Goal: Find specific page/section: Find specific page/section

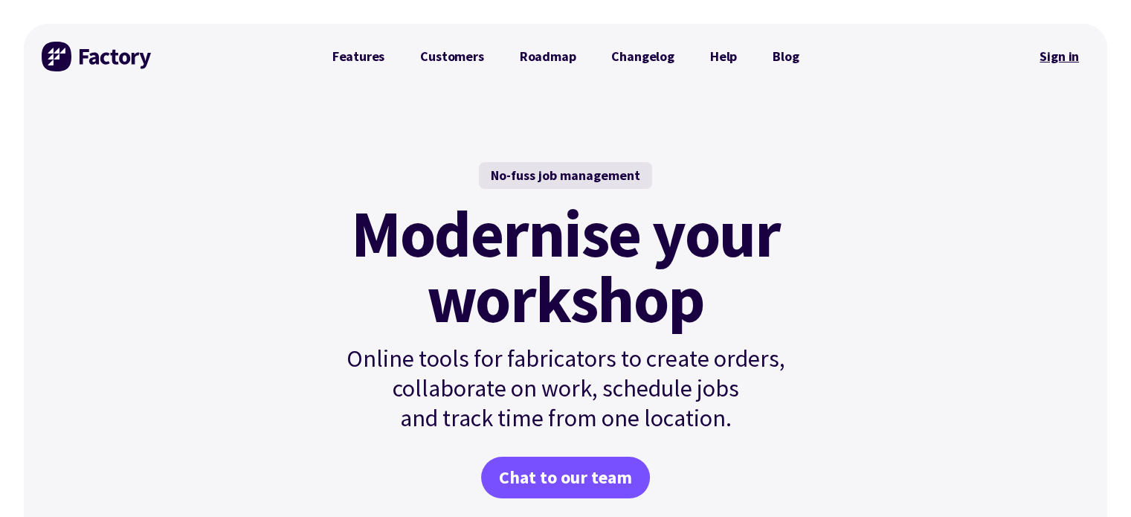
click at [1048, 54] on link "Sign in" at bounding box center [1059, 56] width 60 height 34
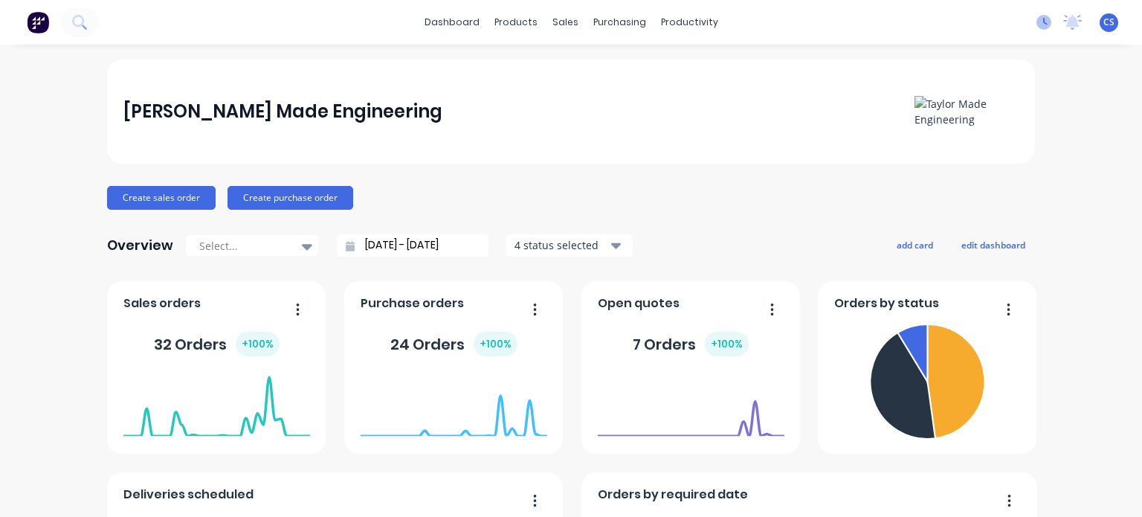
click at [1036, 23] on g at bounding box center [1043, 22] width 15 height 15
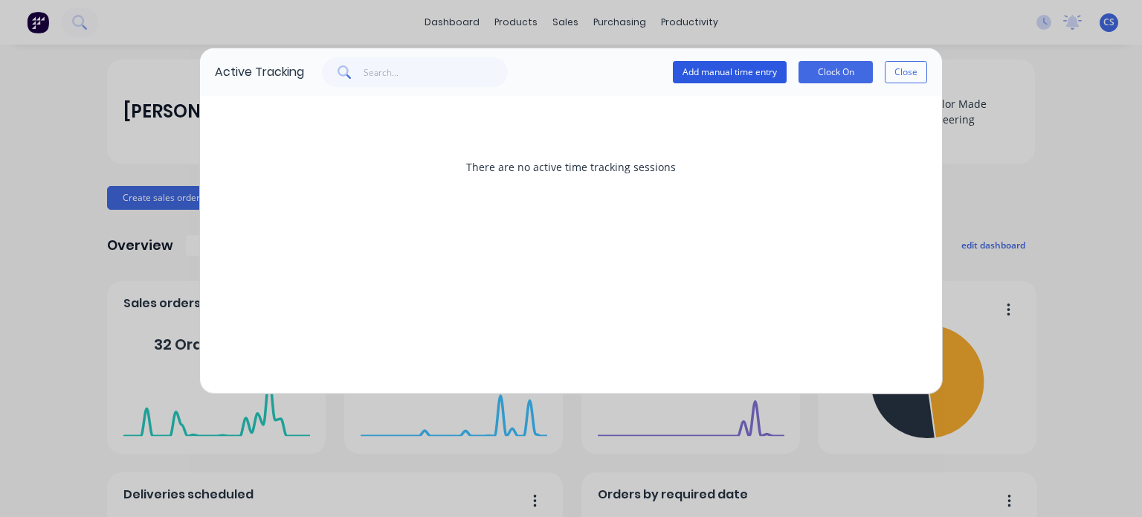
click at [741, 78] on button "Add manual time entry" at bounding box center [730, 72] width 114 height 22
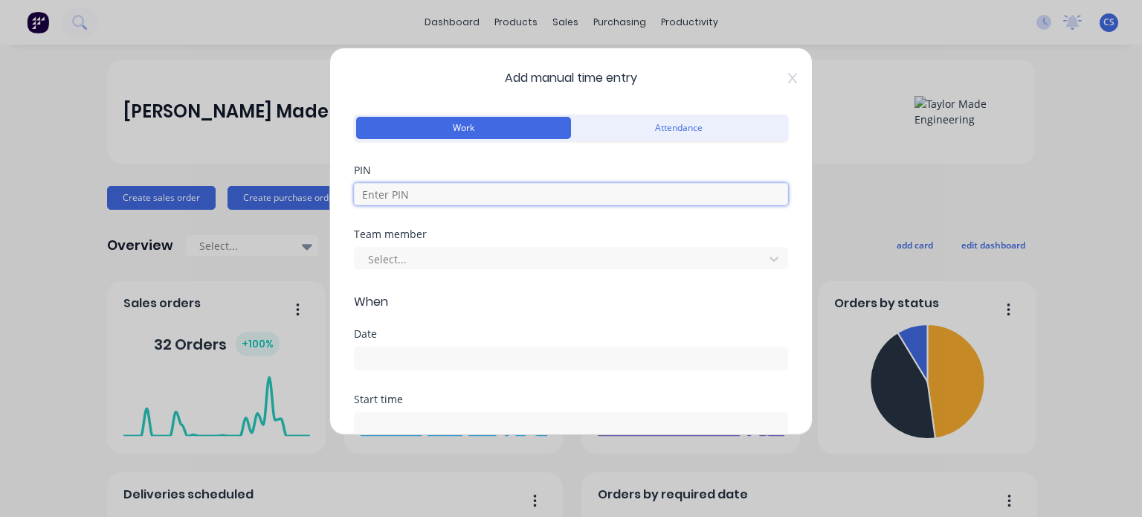
click at [477, 191] on input at bounding box center [571, 194] width 434 height 22
type input "7467"
click at [477, 257] on div at bounding box center [562, 259] width 390 height 19
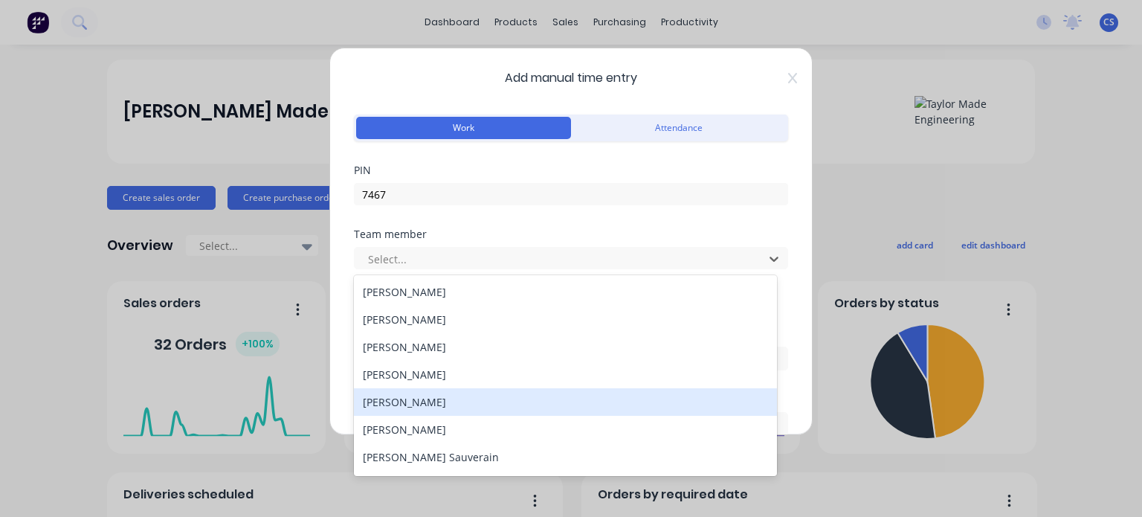
click at [416, 404] on div "Chris Scheibel" at bounding box center [565, 402] width 423 height 28
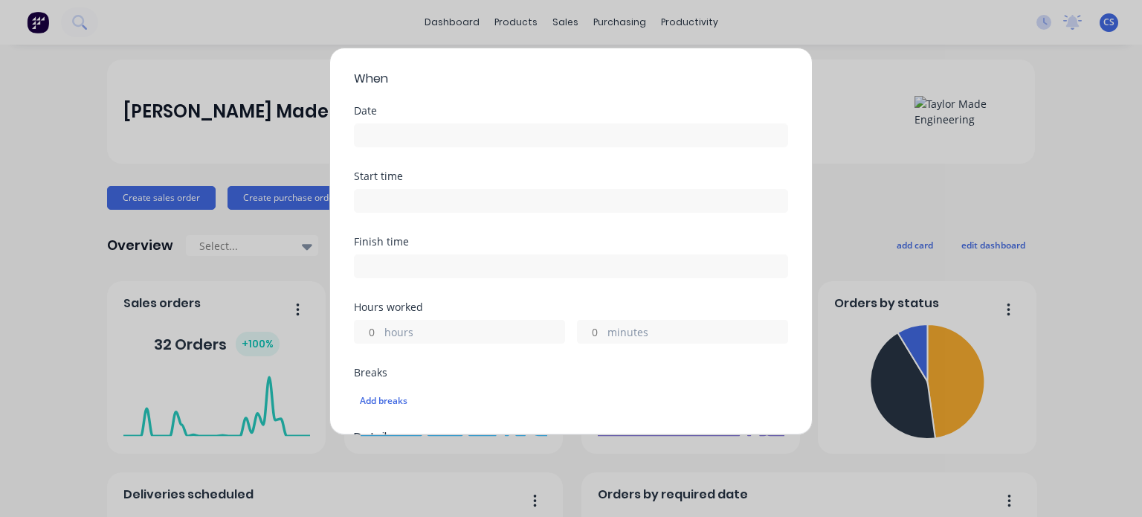
scroll to position [149, 0]
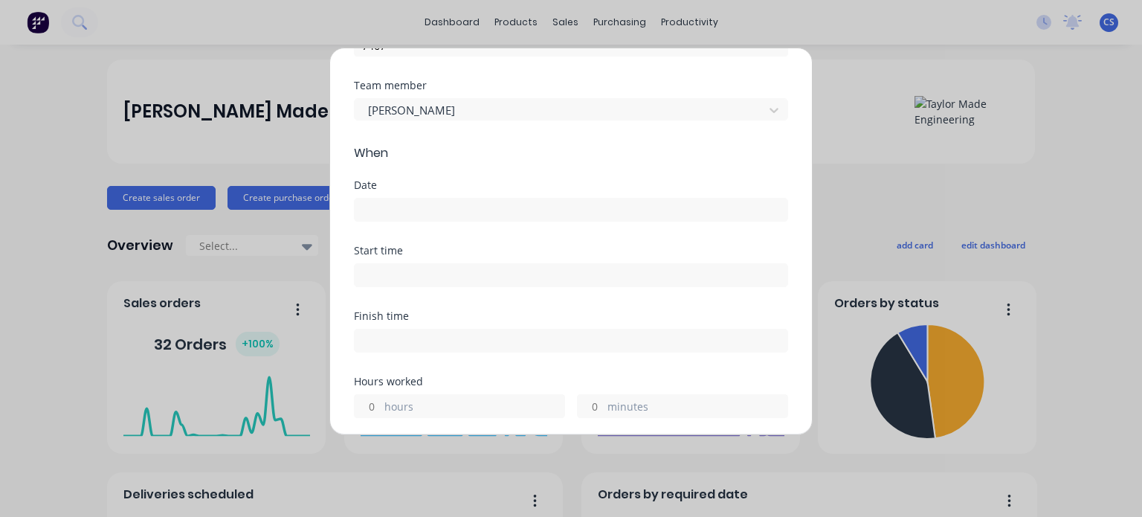
click at [399, 207] on input at bounding box center [571, 210] width 433 height 22
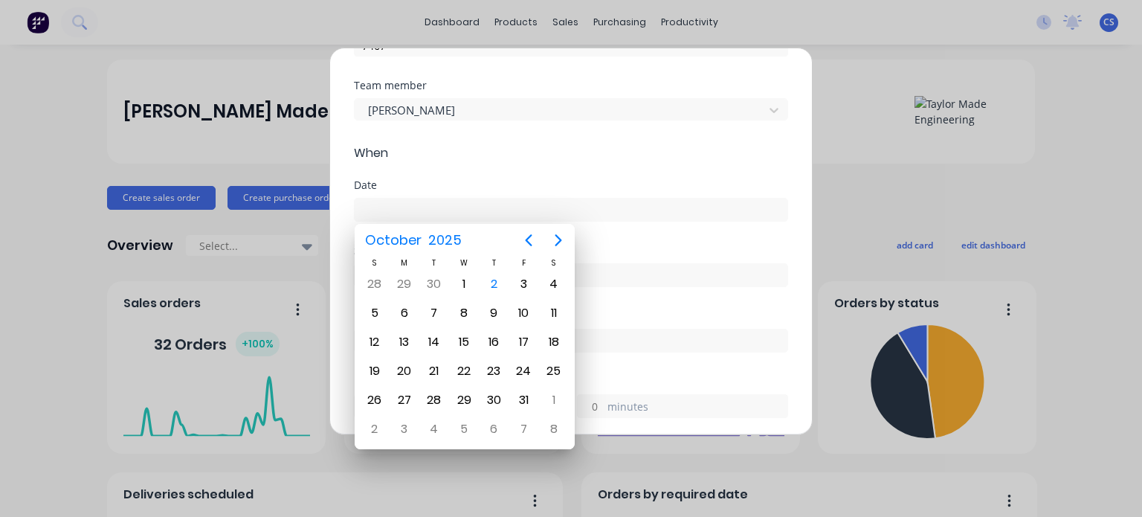
click at [854, 178] on div "Add manual time entry Work Attendance PIN 7467 Team member Chris Scheibel When …" at bounding box center [571, 258] width 1142 height 517
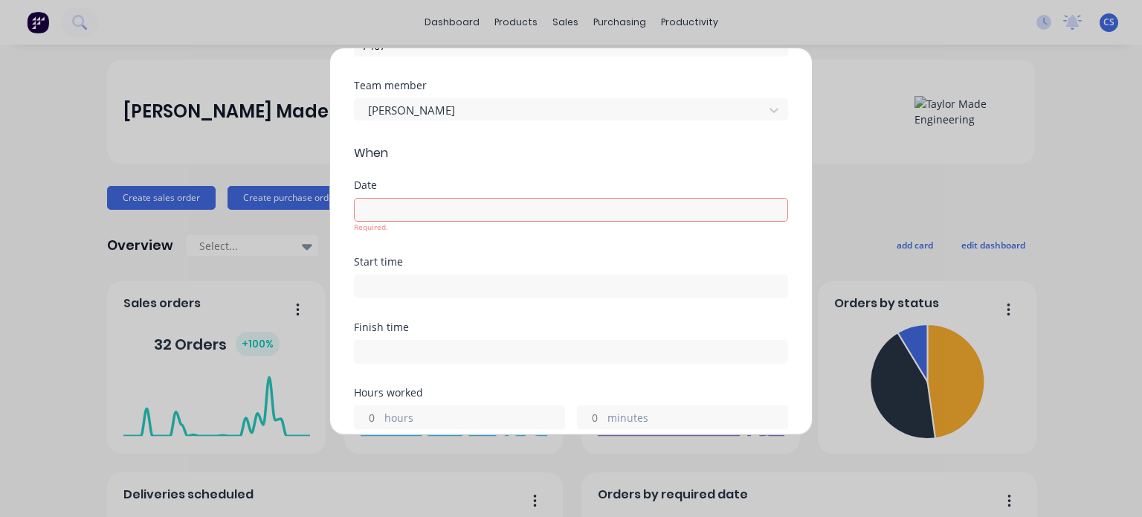
click at [1141, 174] on div "Add manual time entry Work Attendance PIN 7467 Team member Chris Scheibel When …" at bounding box center [571, 258] width 1142 height 517
click at [3, 144] on div "Add manual time entry Work Attendance PIN 7467 Team member Chris Scheibel When …" at bounding box center [571, 258] width 1142 height 517
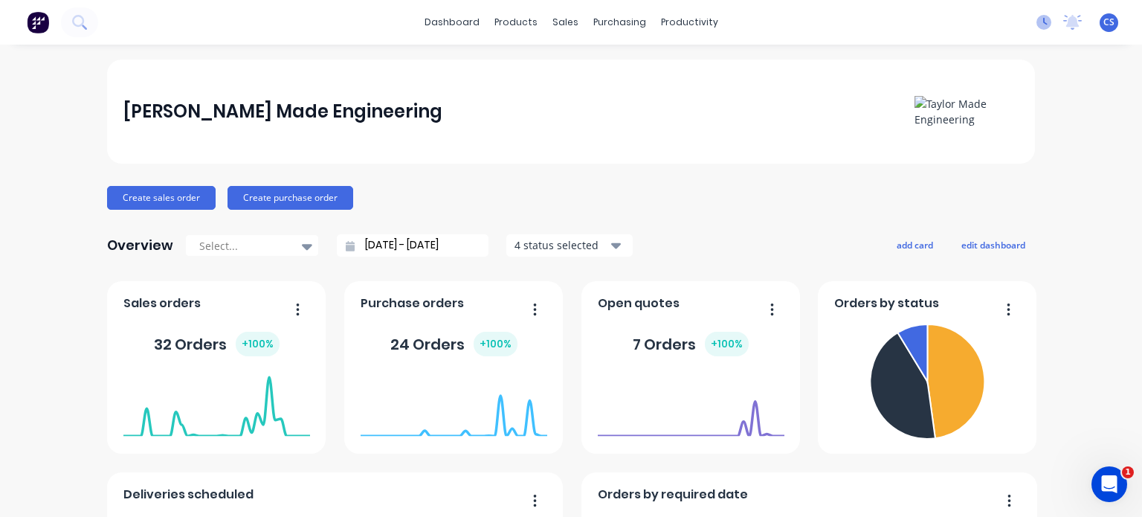
click at [1036, 22] on icon at bounding box center [1043, 22] width 15 height 15
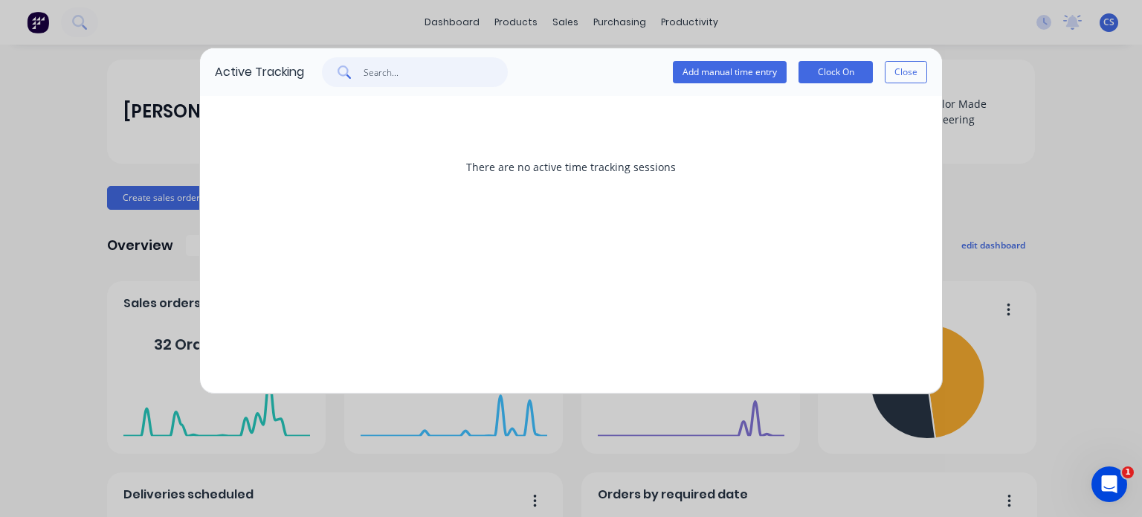
click at [370, 75] on input "text" at bounding box center [436, 72] width 145 height 30
type input "c"
click at [717, 71] on button "Add manual time entry" at bounding box center [730, 72] width 114 height 22
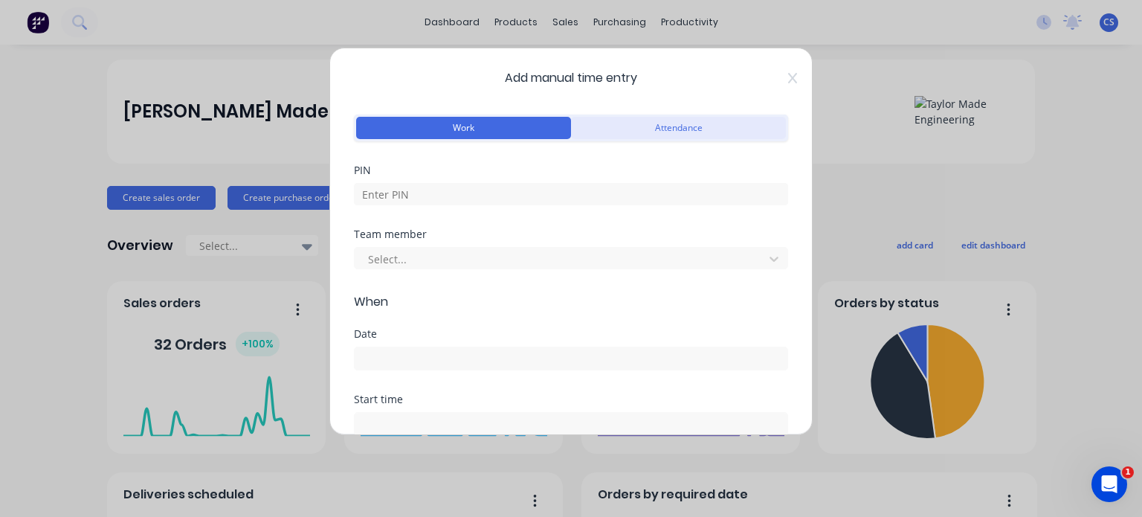
click at [681, 125] on button "Attendance" at bounding box center [678, 128] width 215 height 22
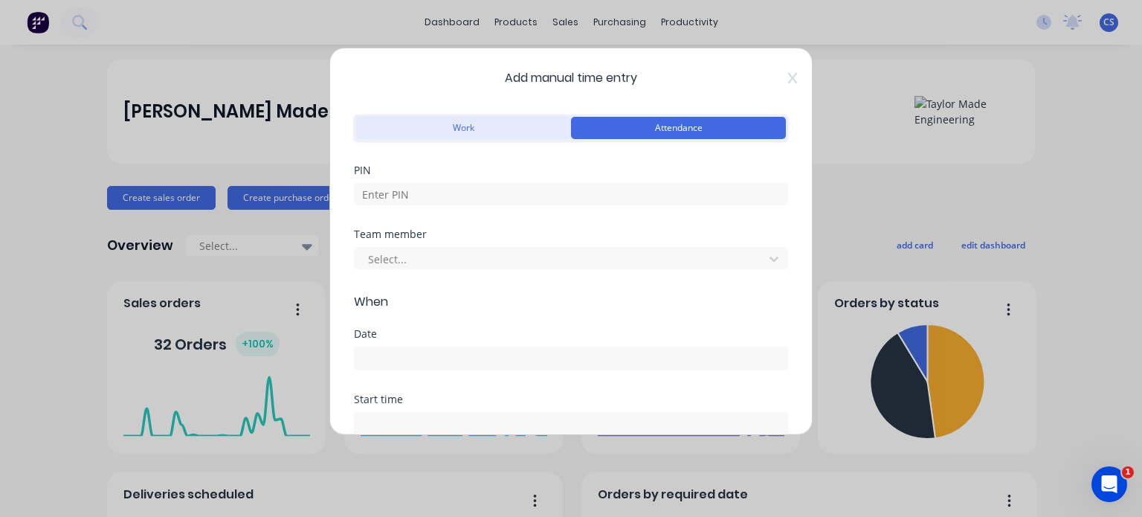
click at [522, 133] on button "Work" at bounding box center [463, 128] width 215 height 22
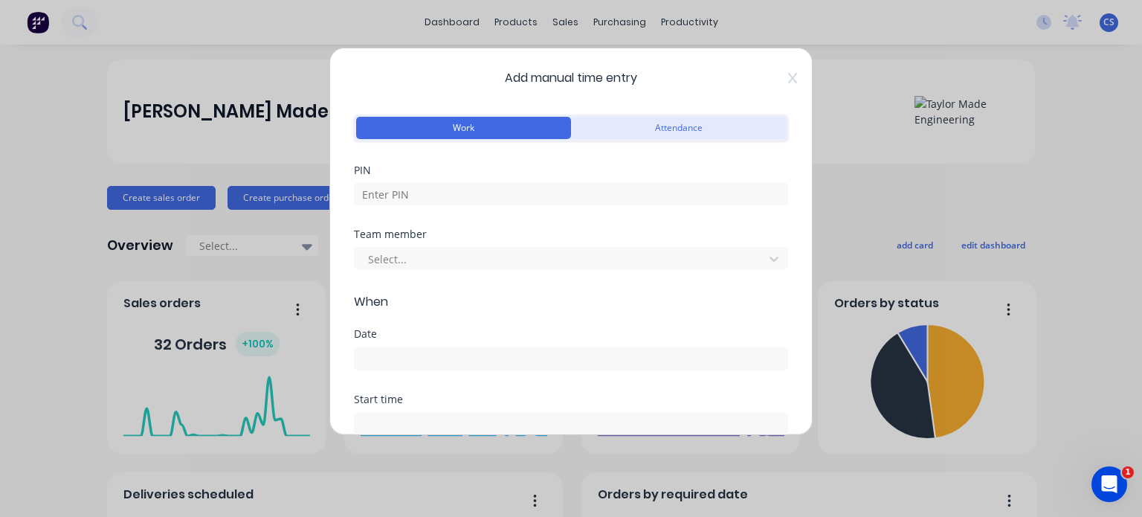
click at [609, 117] on button "Attendance" at bounding box center [678, 128] width 215 height 22
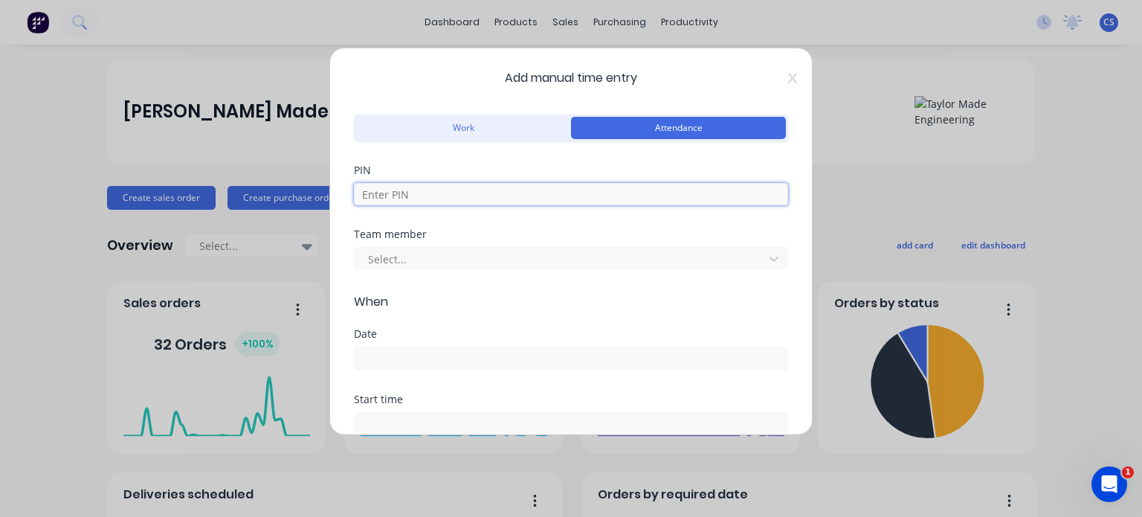
click at [438, 187] on input at bounding box center [571, 194] width 434 height 22
type input "7467"
drag, startPoint x: 425, startPoint y: 178, endPoint x: 394, endPoint y: 257, distance: 84.8
click at [394, 257] on div at bounding box center [562, 259] width 390 height 19
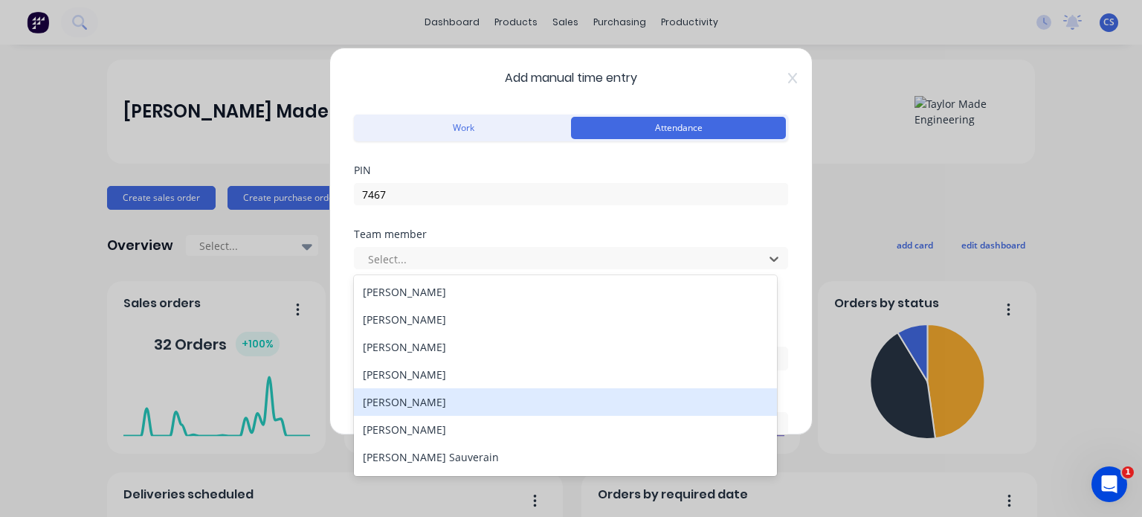
click at [396, 404] on div "Chris Scheibel" at bounding box center [565, 402] width 423 height 28
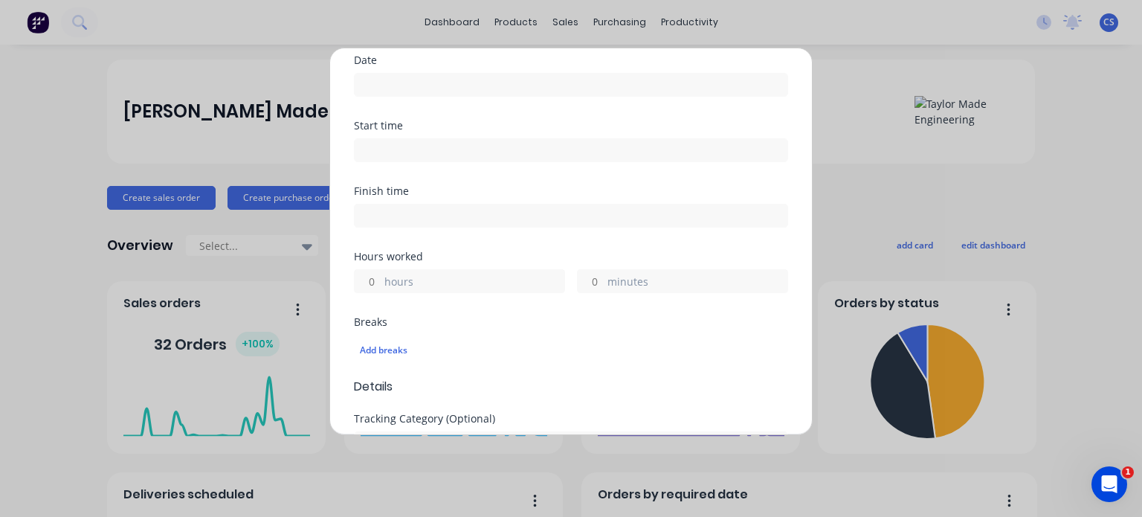
scroll to position [479, 0]
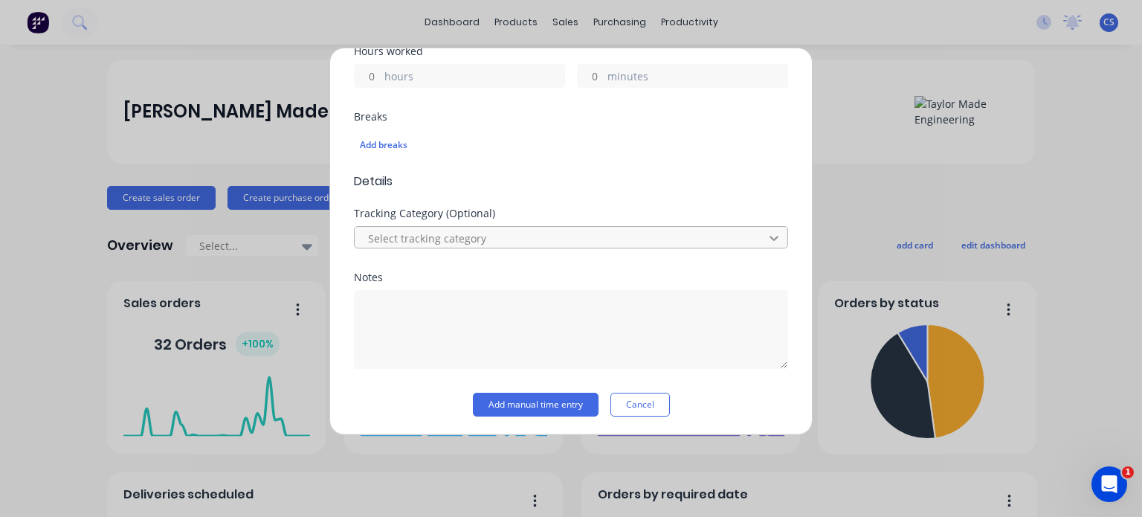
click at [767, 236] on icon at bounding box center [774, 237] width 15 height 15
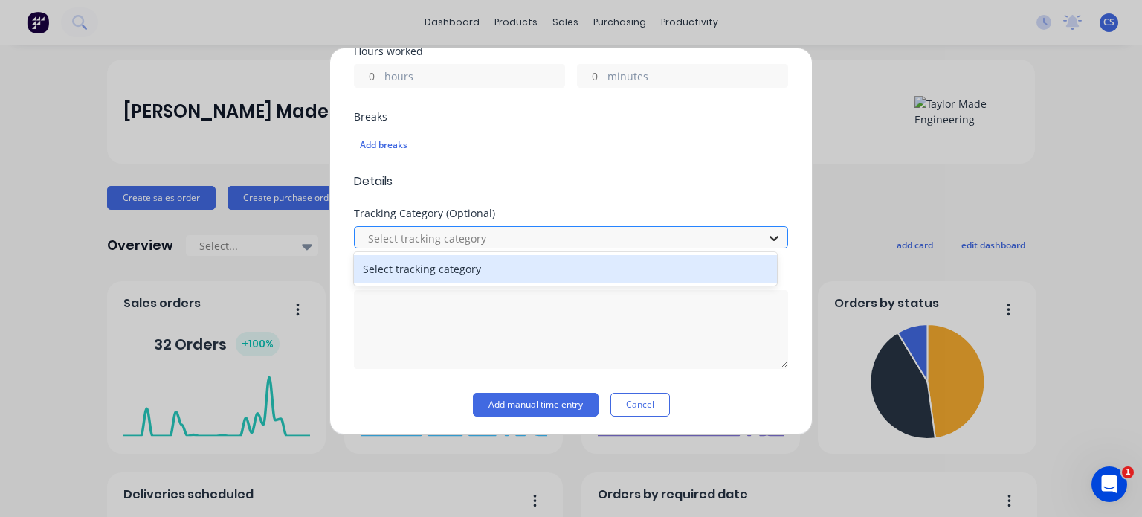
click at [770, 232] on icon at bounding box center [774, 237] width 15 height 15
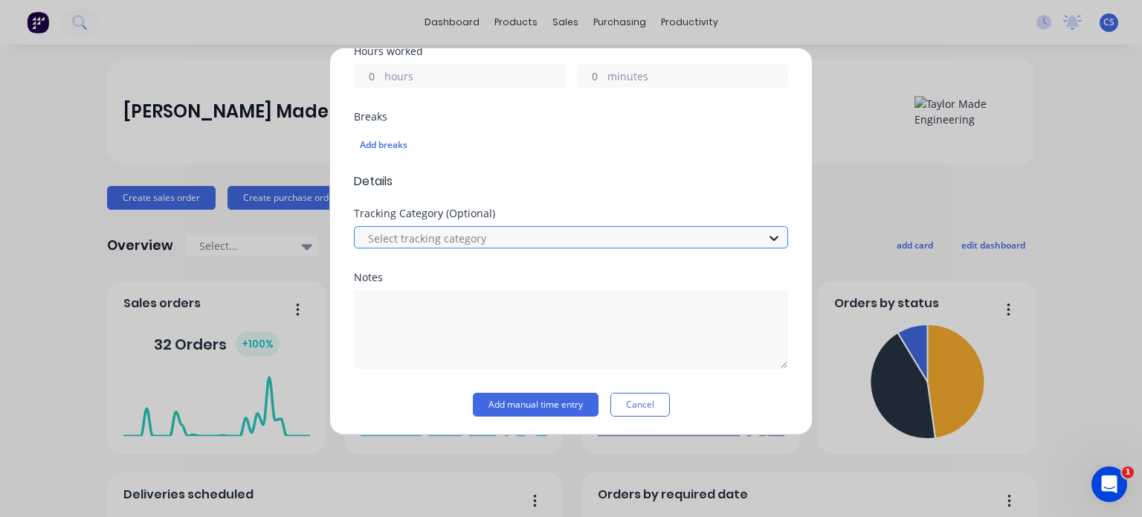
click at [767, 232] on icon at bounding box center [774, 237] width 15 height 15
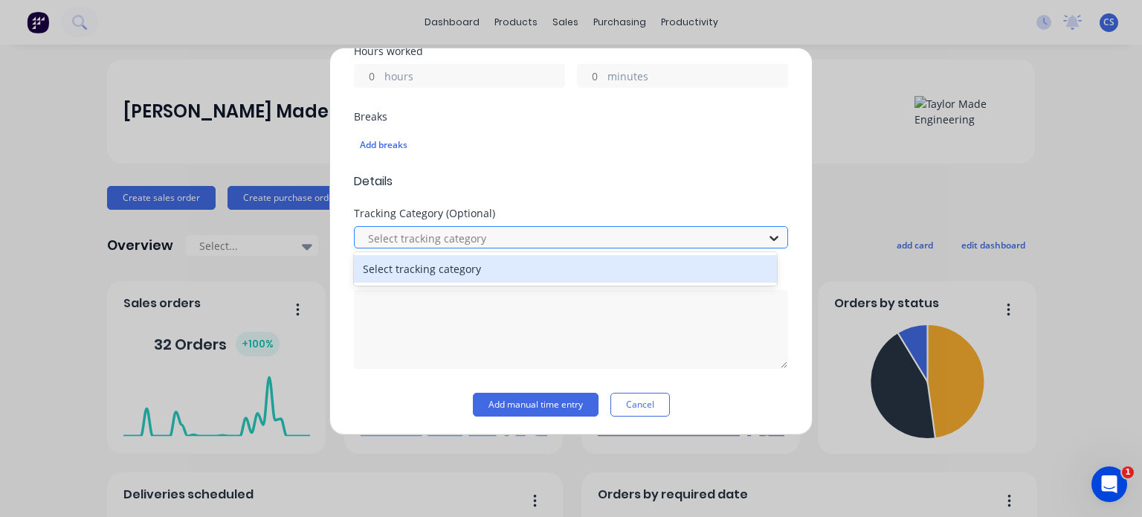
click at [767, 232] on icon at bounding box center [774, 237] width 15 height 15
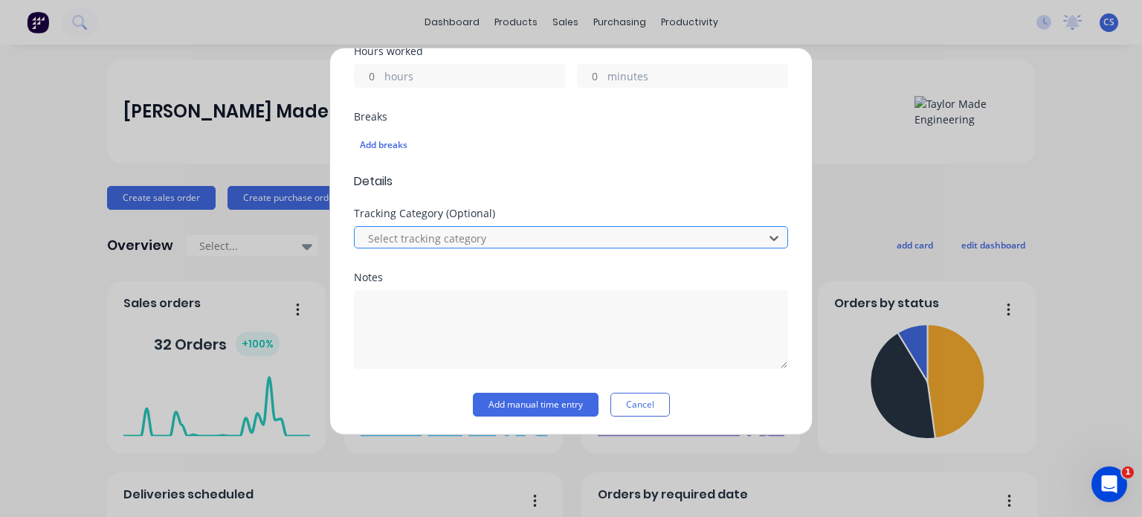
click at [410, 236] on div at bounding box center [562, 238] width 390 height 19
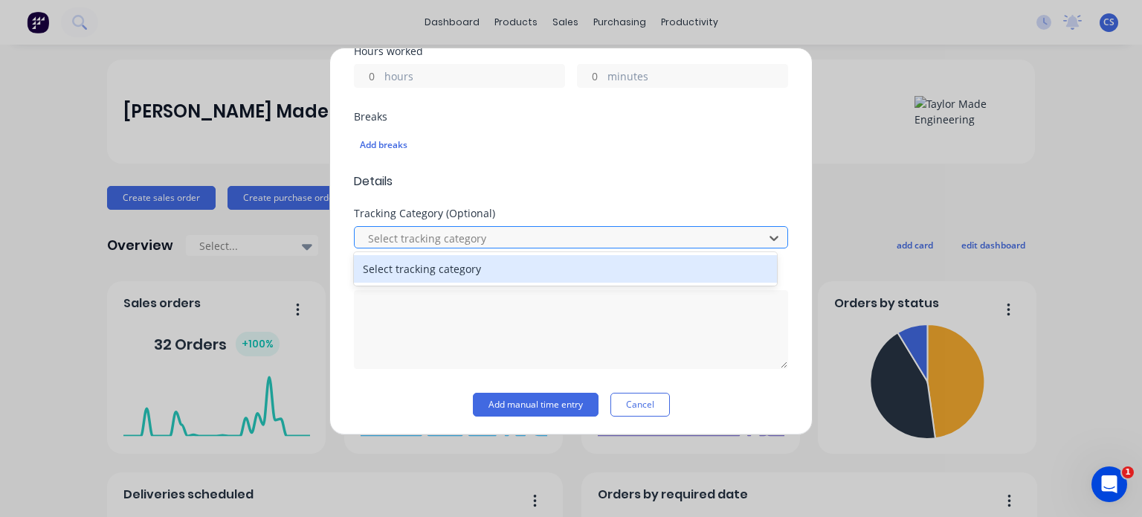
click at [409, 237] on div at bounding box center [562, 238] width 390 height 19
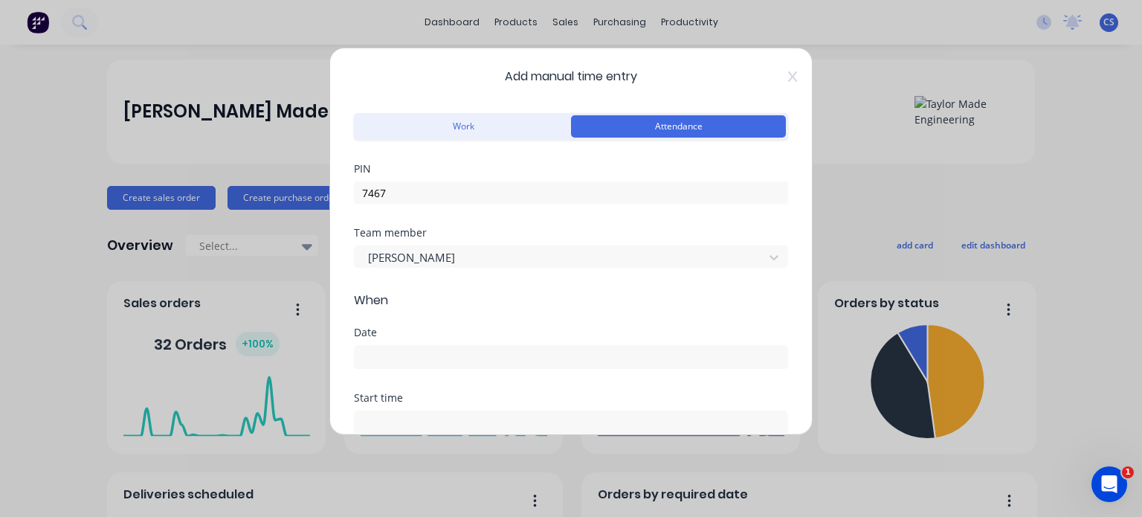
scroll to position [0, 0]
click at [382, 355] on input at bounding box center [571, 358] width 433 height 22
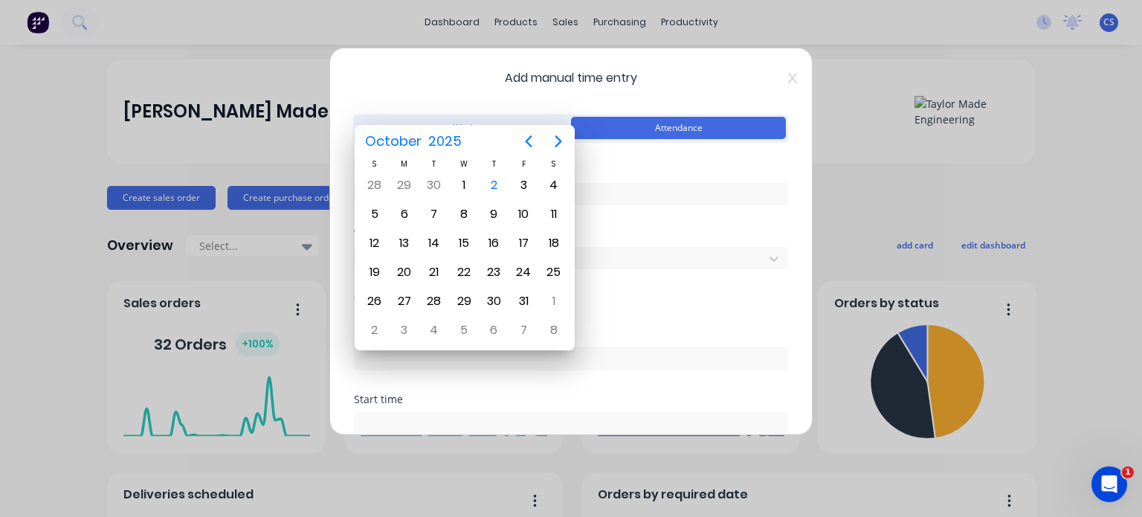
click at [44, 274] on div "Add manual time entry Work Attendance PIN 7467 Team member Chris Scheibel When …" at bounding box center [571, 258] width 1142 height 517
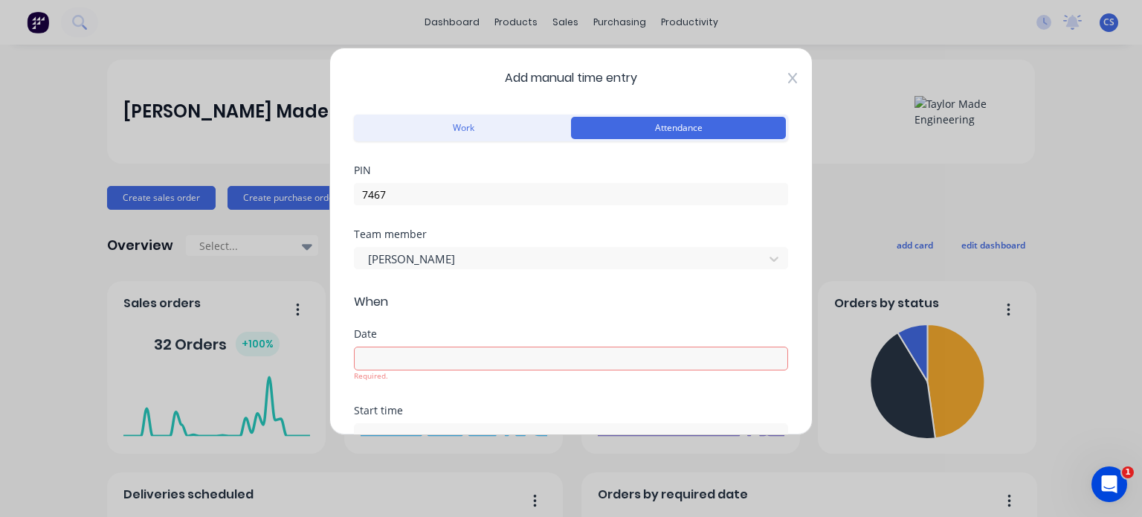
click at [788, 82] on icon at bounding box center [792, 78] width 9 height 12
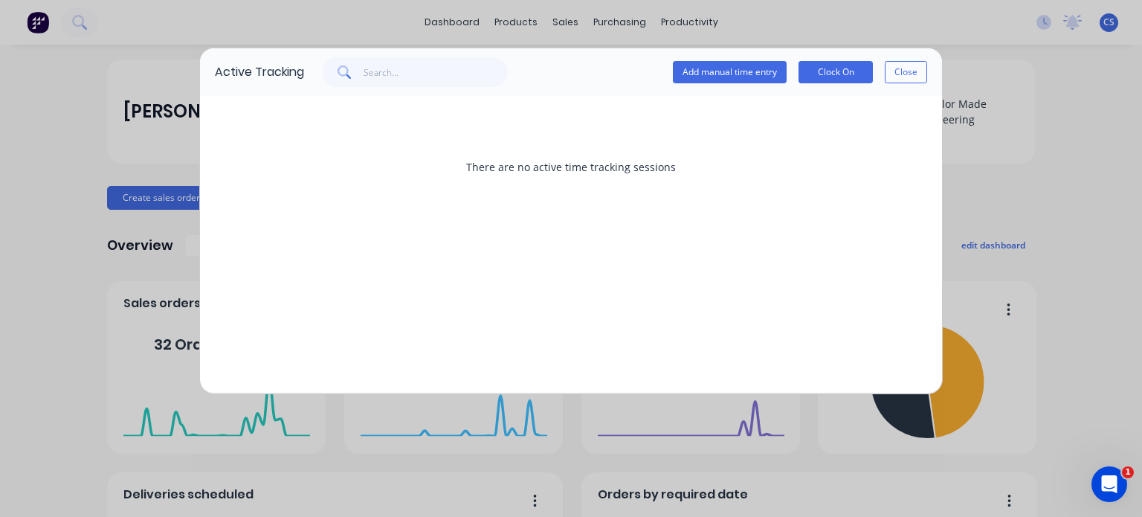
click at [1032, 144] on div "Active Tracking Add manual time entry Clock On Close There are no active time t…" at bounding box center [571, 258] width 1142 height 517
click at [907, 68] on button "Close" at bounding box center [906, 72] width 42 height 22
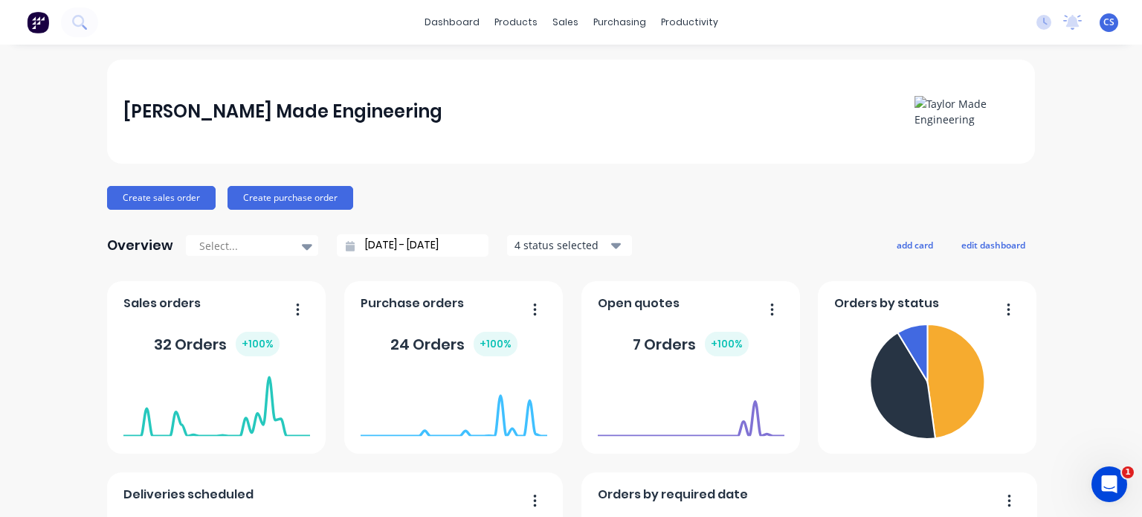
click at [610, 243] on icon "button" at bounding box center [615, 246] width 10 height 6
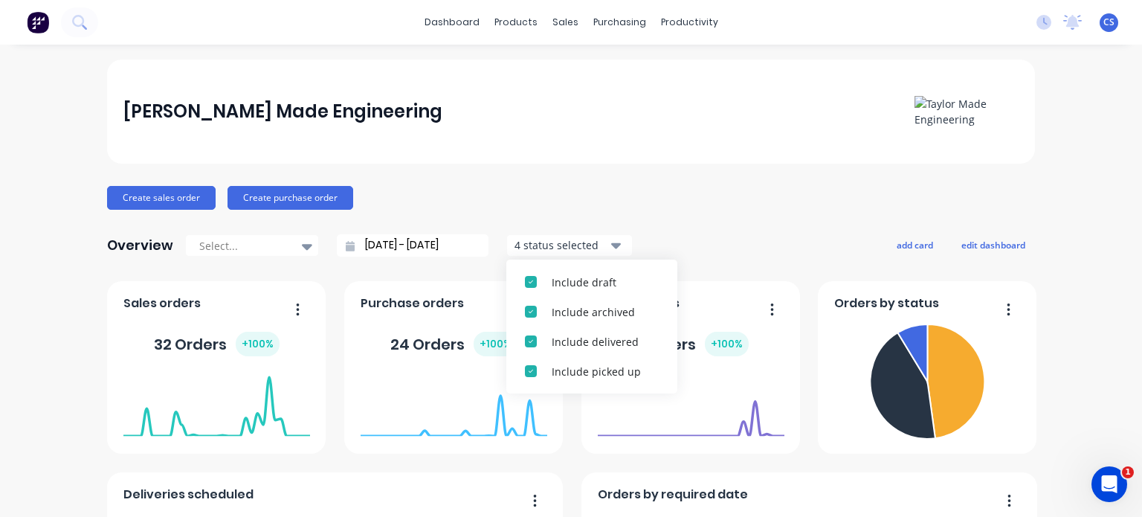
click at [610, 243] on icon "button" at bounding box center [615, 246] width 10 height 6
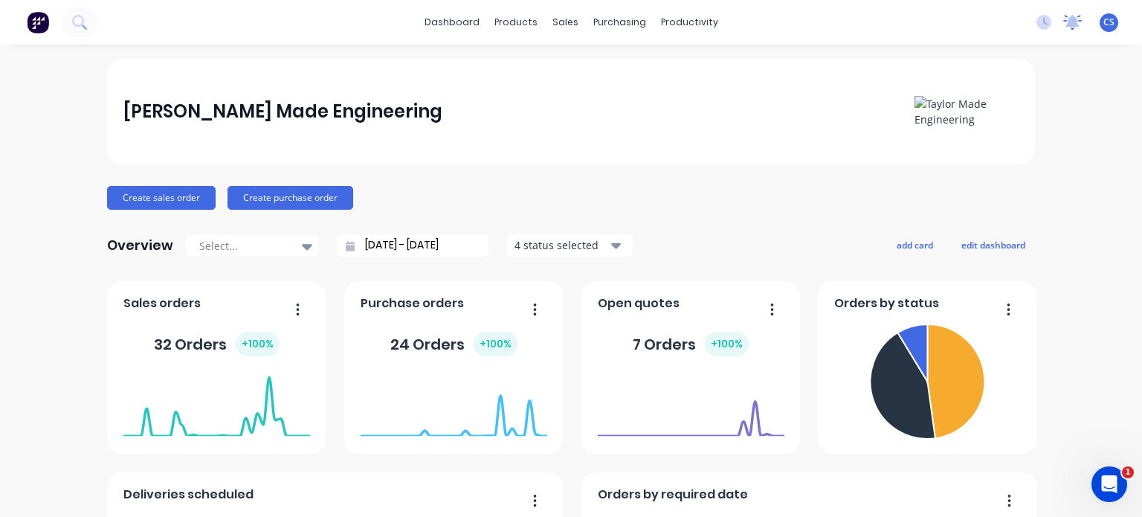
click at [1066, 22] on icon at bounding box center [1072, 21] width 13 height 12
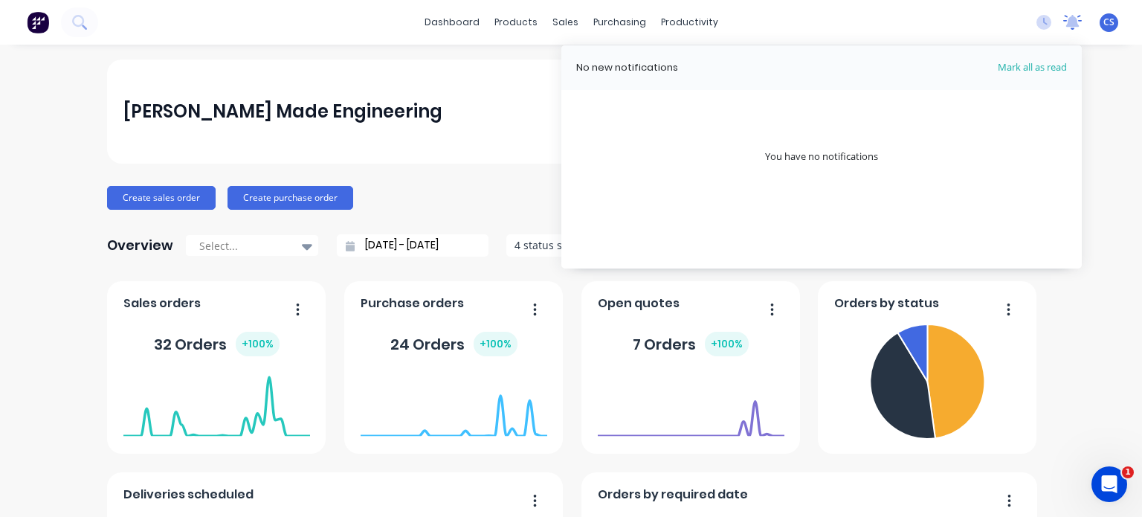
click at [1066, 22] on icon at bounding box center [1072, 21] width 13 height 12
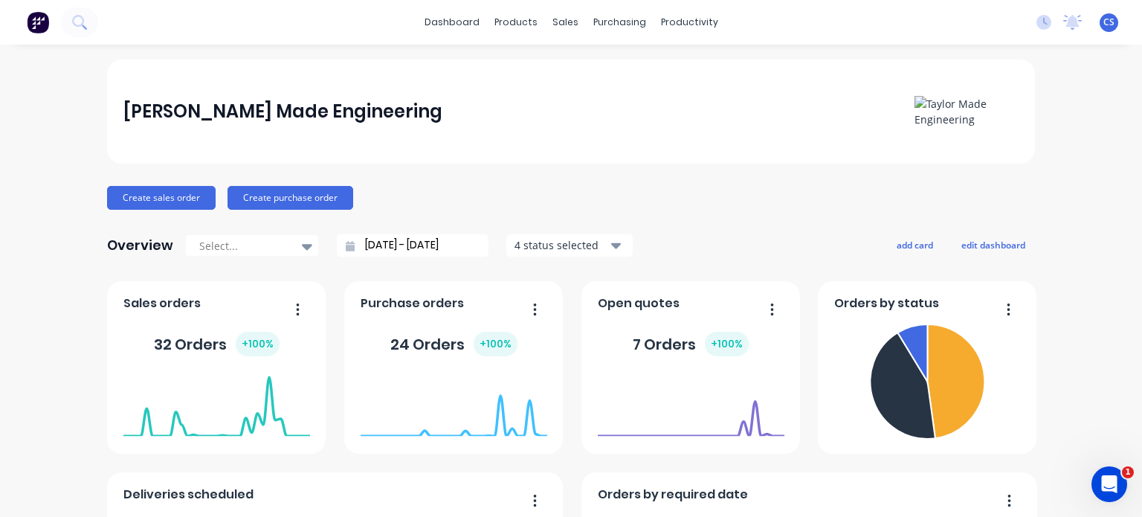
click at [1103, 17] on div "CS Taylor Made Engineering Chris Scheibel Standard User (No Invoicing) Profile …" at bounding box center [1109, 22] width 19 height 19
click at [1103, 21] on span "CS" at bounding box center [1108, 22] width 11 height 13
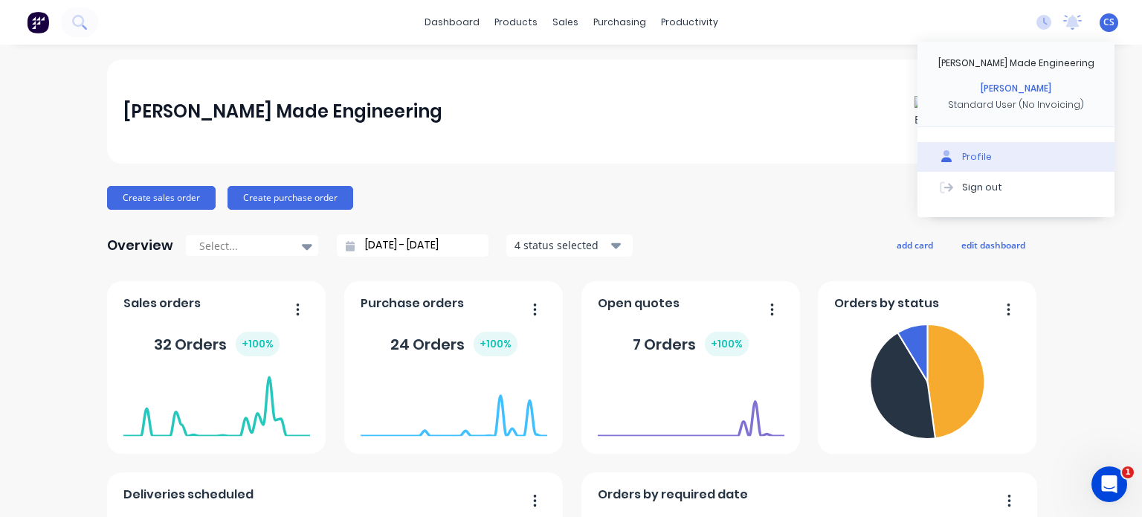
click at [966, 148] on button "Profile" at bounding box center [1016, 157] width 197 height 30
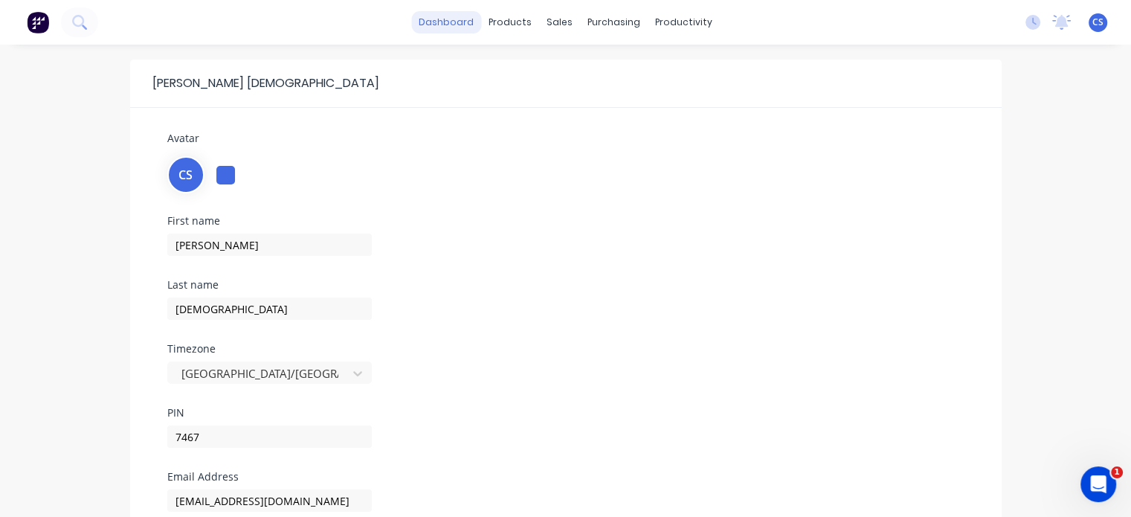
click at [431, 14] on link "dashboard" at bounding box center [446, 22] width 70 height 22
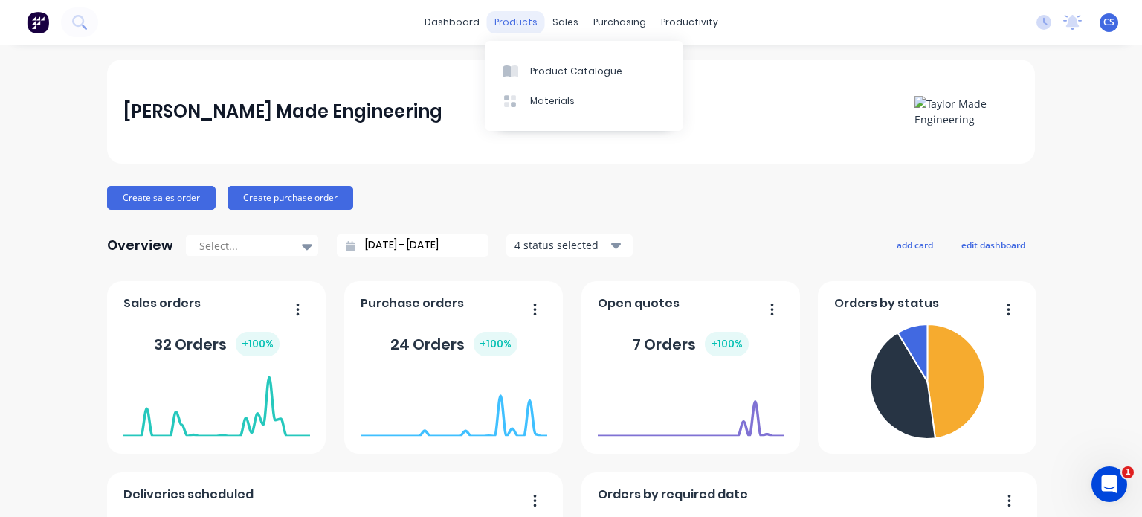
click at [512, 17] on div "products" at bounding box center [516, 22] width 58 height 22
click at [575, 18] on div "sales" at bounding box center [565, 22] width 41 height 22
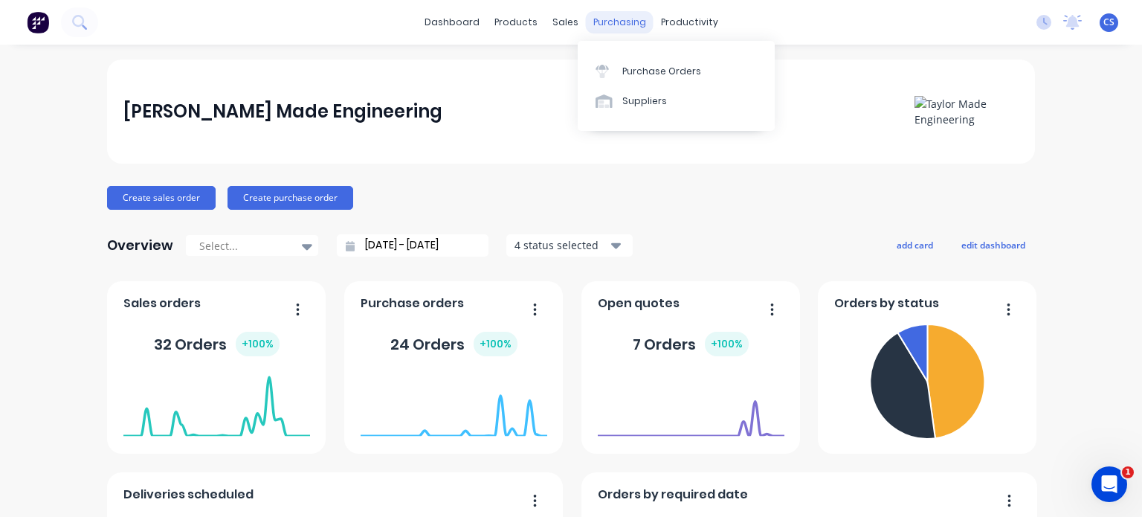
click at [611, 23] on div "purchasing" at bounding box center [620, 22] width 68 height 22
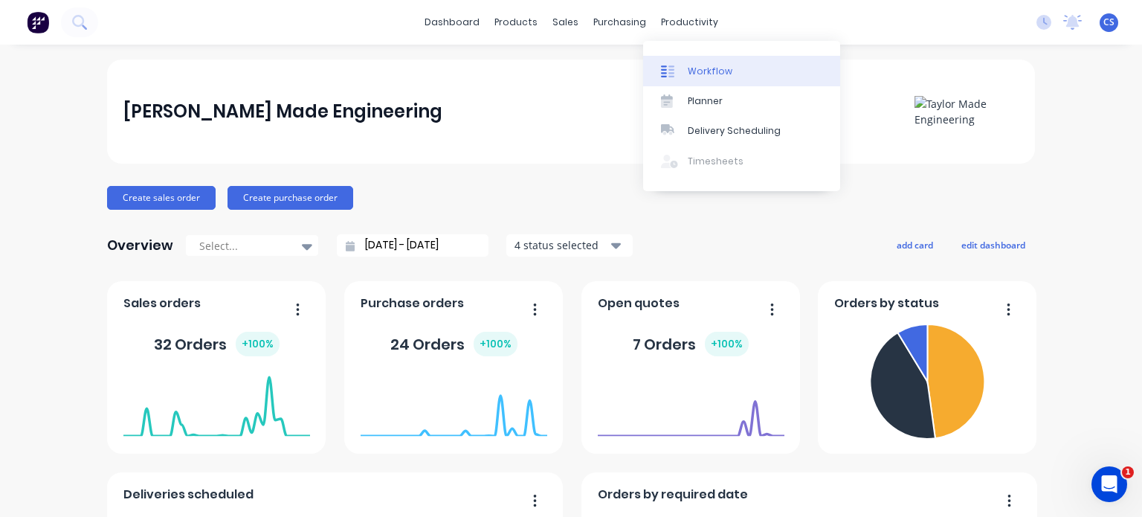
click at [677, 74] on div at bounding box center [672, 71] width 22 height 13
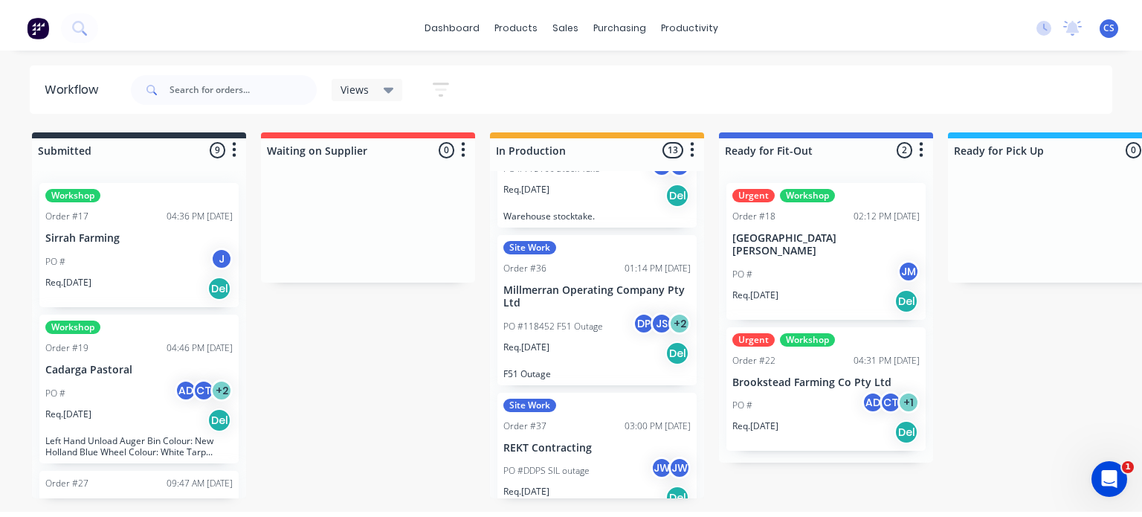
scroll to position [1115, 0]
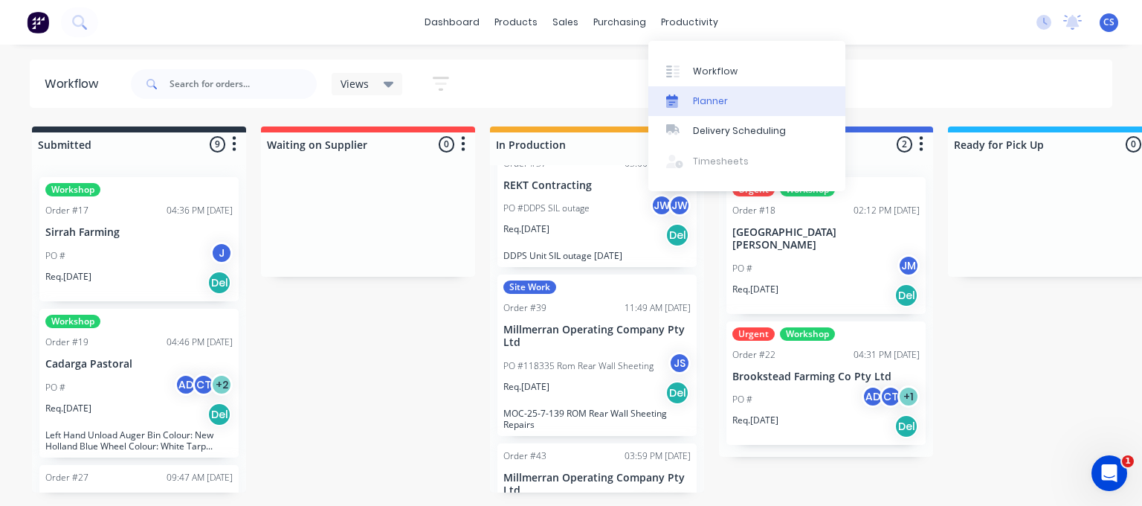
click at [702, 94] on div "Planner" at bounding box center [710, 100] width 35 height 13
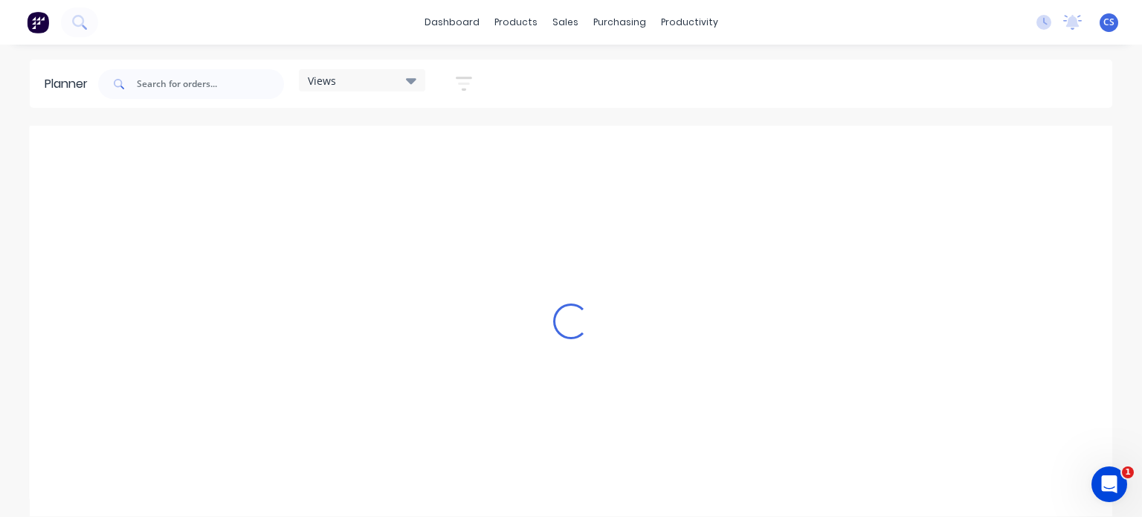
scroll to position [0, 3807]
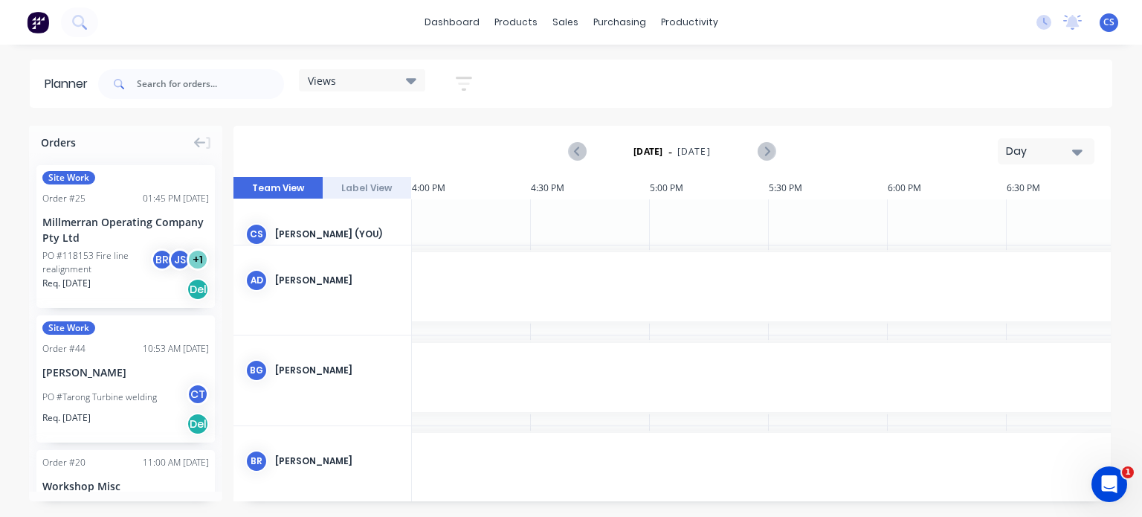
click at [301, 228] on div "Chris Scheibel (You)" at bounding box center [337, 234] width 124 height 13
click at [912, 77] on div "Views Save new view None (Default) edit Show/Hide users Show/Hide orders Filter…" at bounding box center [603, 84] width 1017 height 45
click at [1050, 22] on icon at bounding box center [1043, 22] width 15 height 15
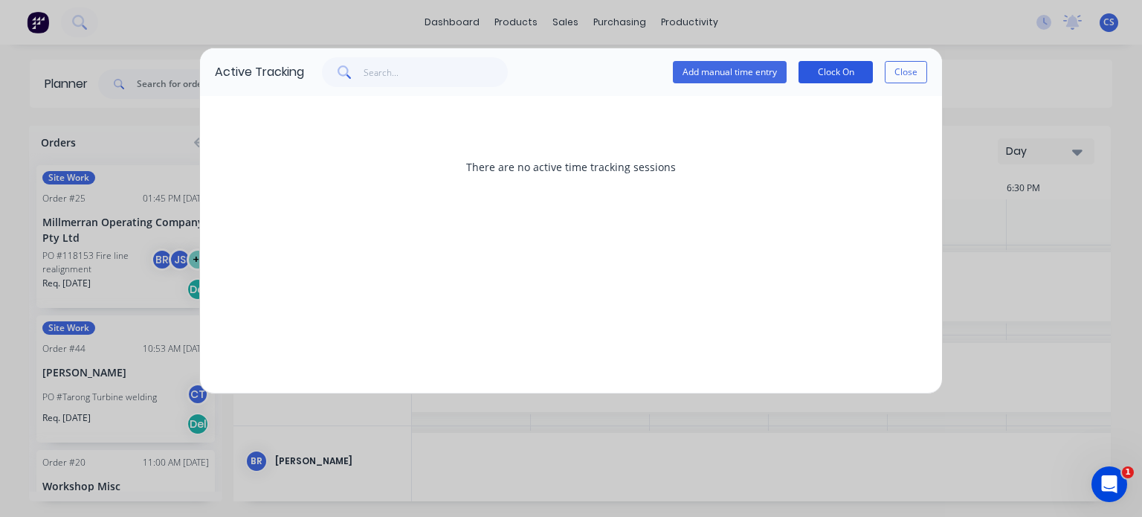
click at [840, 73] on button "Clock On" at bounding box center [836, 72] width 74 height 22
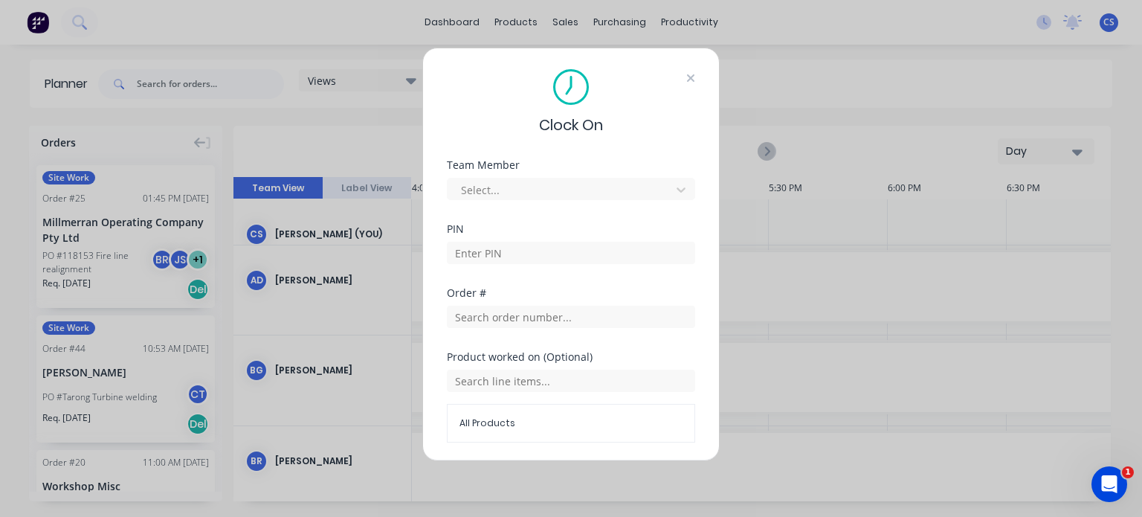
click at [687, 78] on icon at bounding box center [690, 77] width 7 height 7
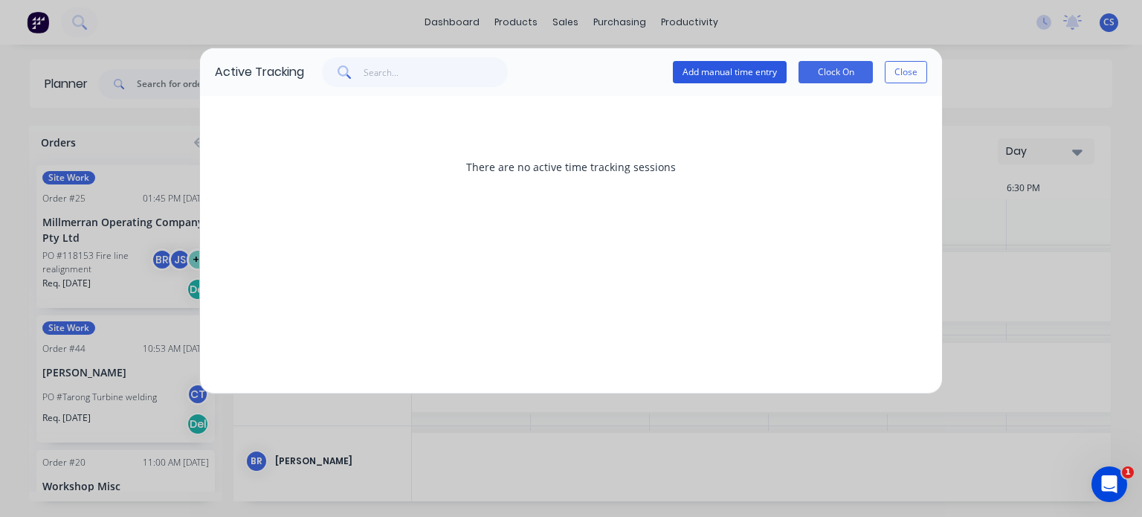
click at [745, 71] on button "Add manual time entry" at bounding box center [730, 72] width 114 height 22
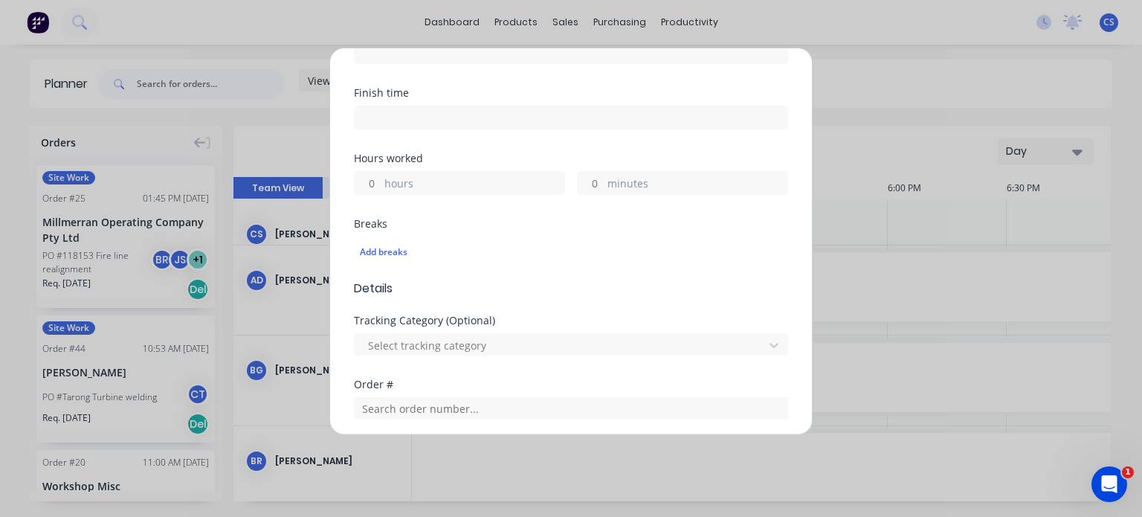
scroll to position [0, 0]
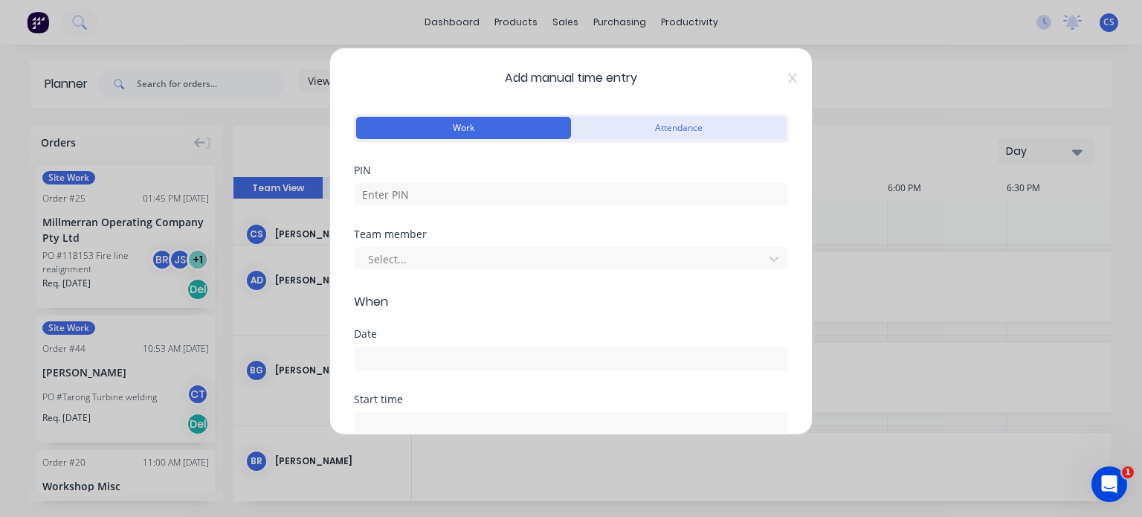
click at [679, 132] on button "Attendance" at bounding box center [678, 128] width 215 height 22
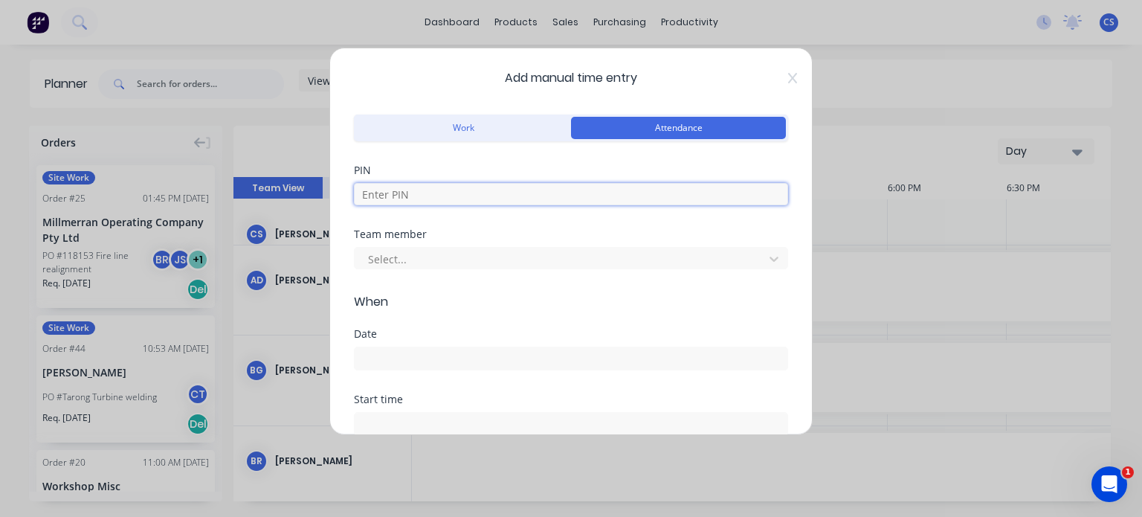
click at [500, 196] on input at bounding box center [571, 194] width 434 height 22
type input "7467"
click at [460, 251] on div at bounding box center [562, 259] width 390 height 19
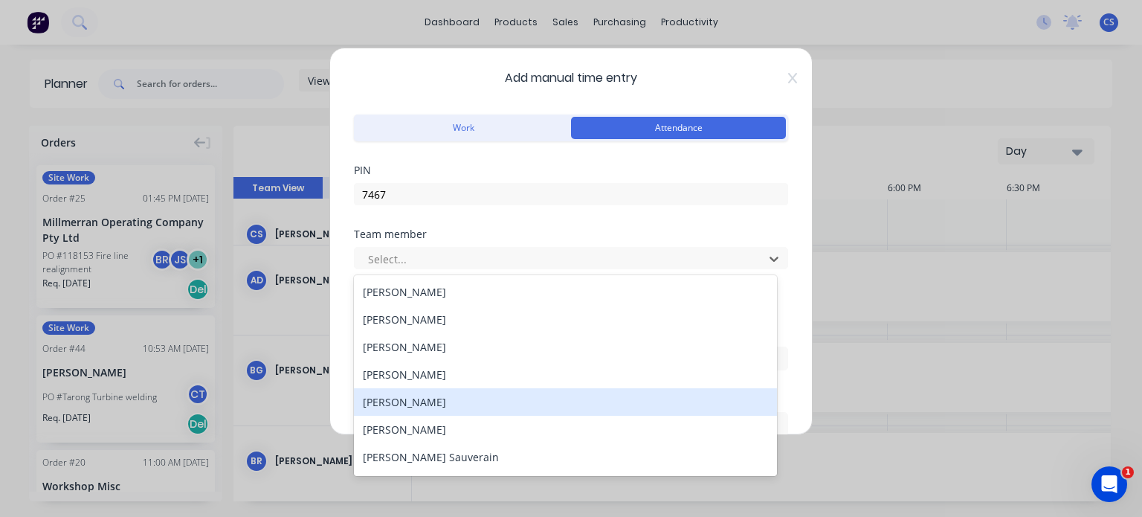
click at [416, 401] on div "Chris Scheibel" at bounding box center [565, 402] width 423 height 28
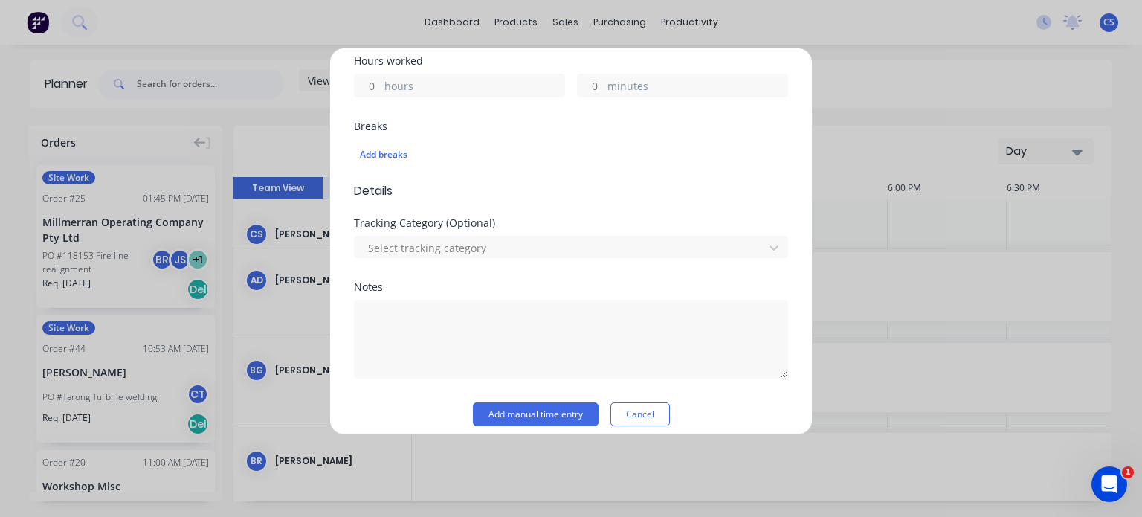
scroll to position [479, 0]
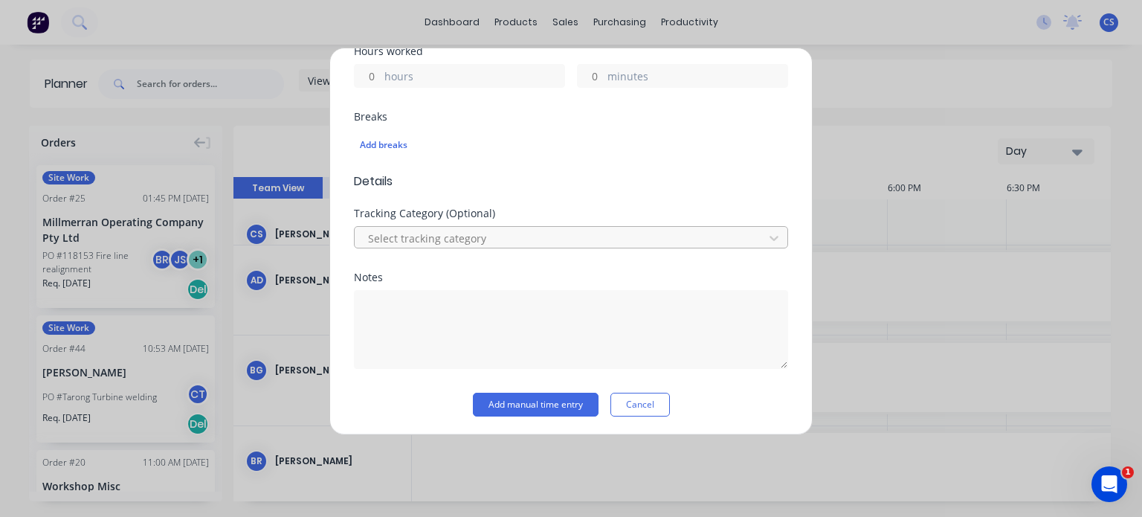
click at [581, 231] on div at bounding box center [562, 238] width 390 height 19
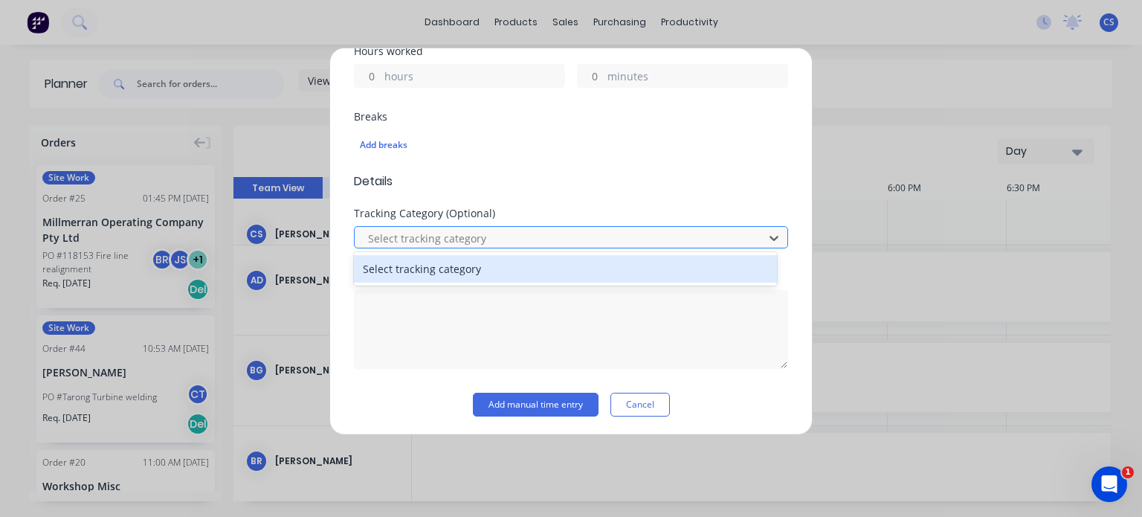
click at [581, 231] on div at bounding box center [562, 238] width 390 height 19
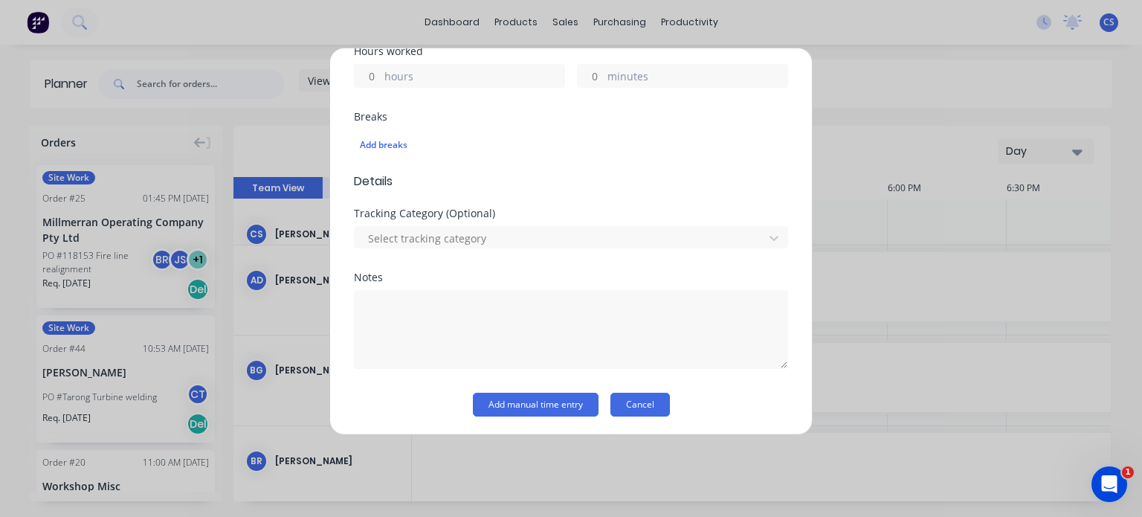
click at [648, 397] on button "Cancel" at bounding box center [639, 405] width 59 height 24
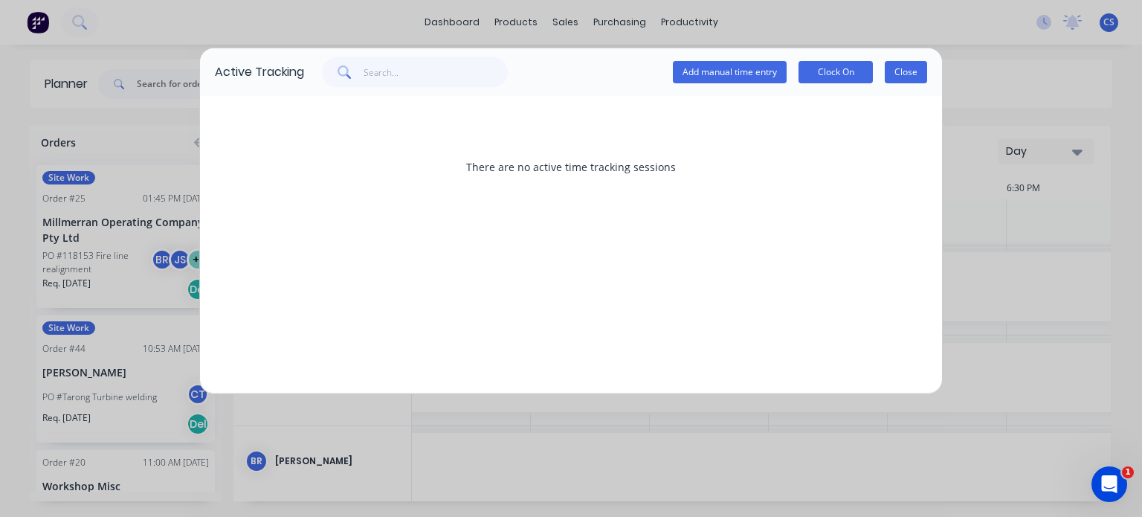
click at [919, 68] on button "Close" at bounding box center [906, 72] width 42 height 22
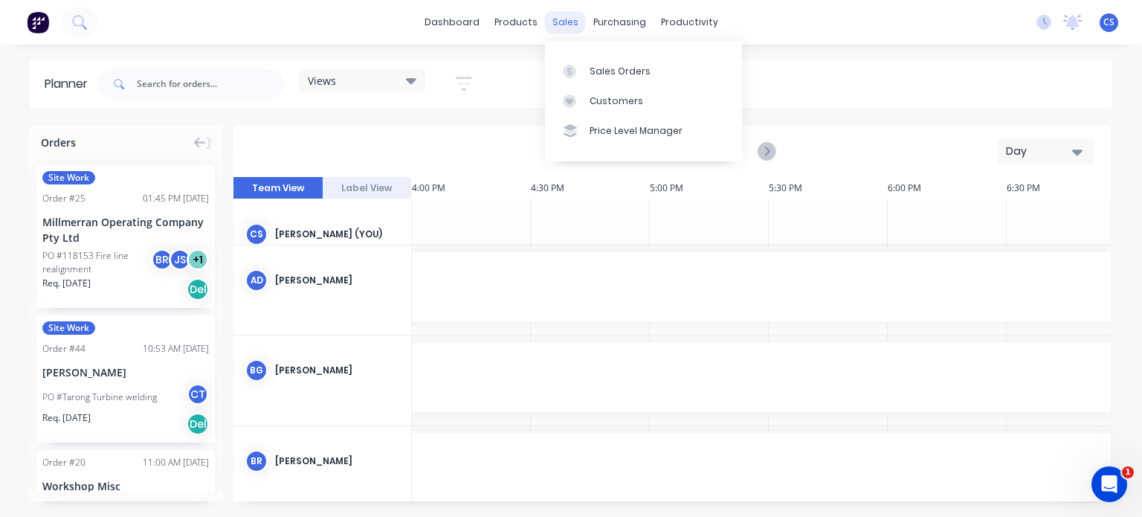
click at [567, 25] on div "sales" at bounding box center [565, 22] width 41 height 22
click at [599, 79] on link "Sales Orders" at bounding box center [643, 71] width 197 height 30
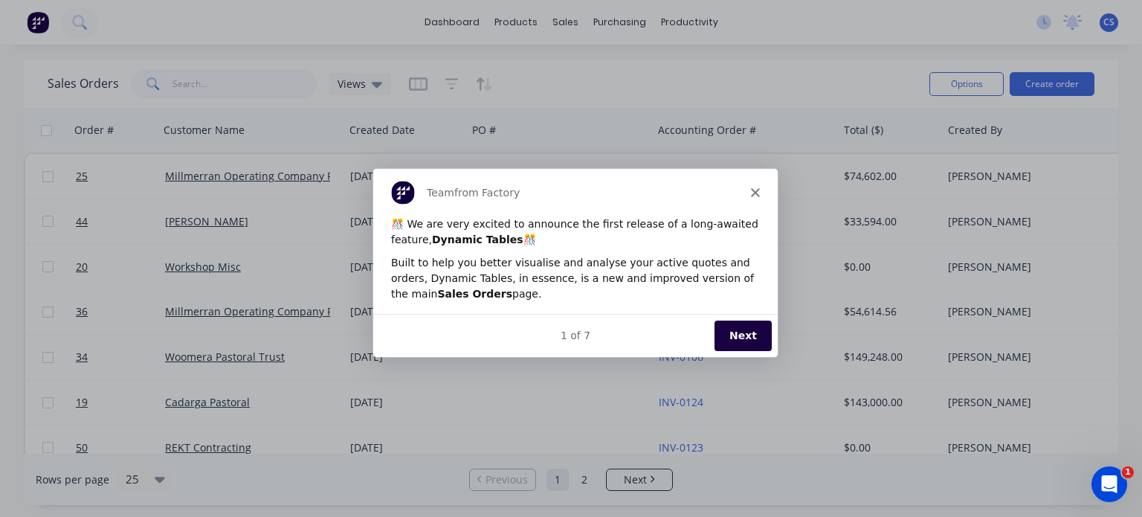
click at [757, 189] on polygon "Close" at bounding box center [754, 191] width 9 height 9
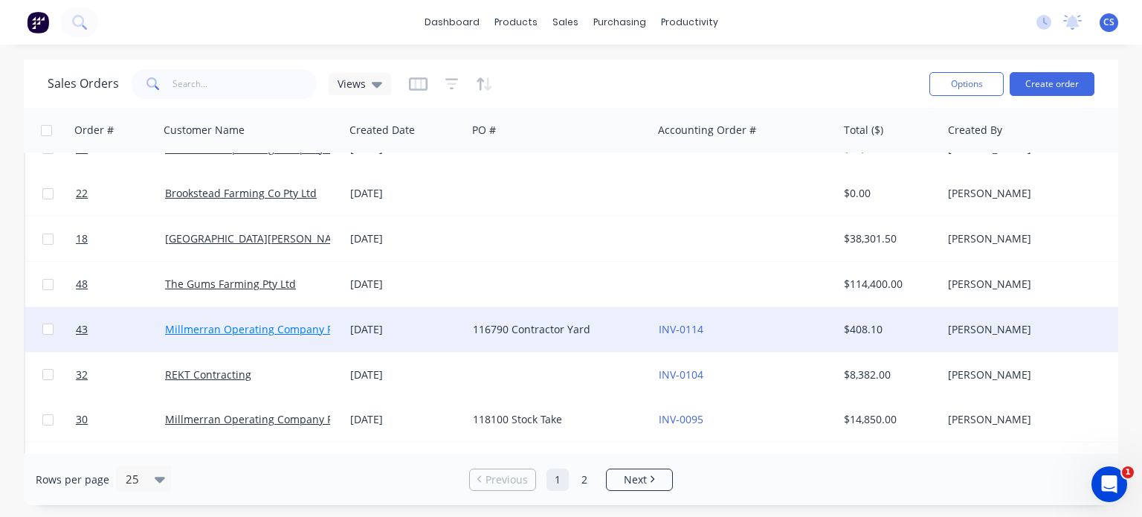
scroll to position [538, 0]
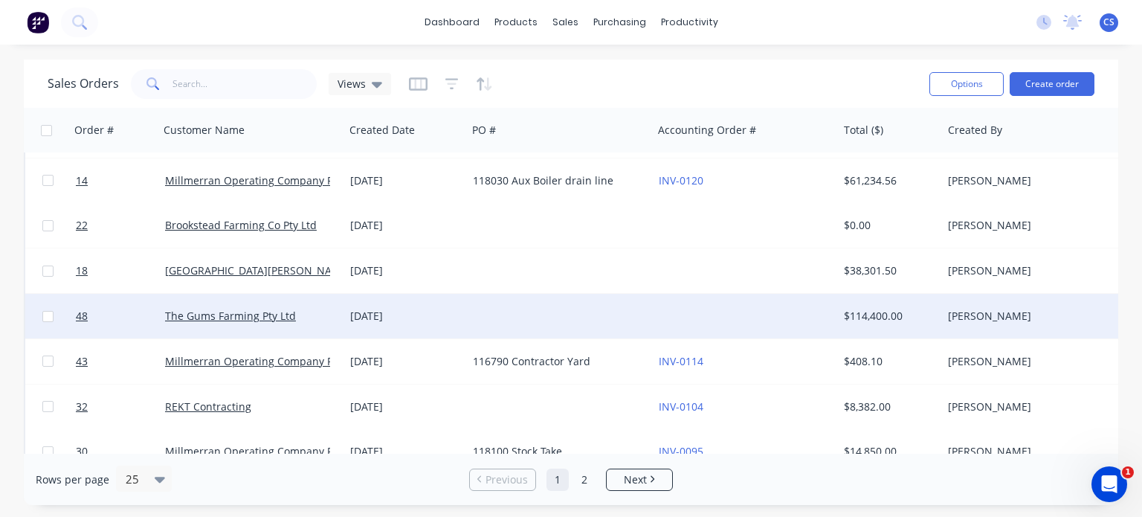
click at [242, 327] on div "The Gums Farming Pty Ltd" at bounding box center [251, 316] width 185 height 45
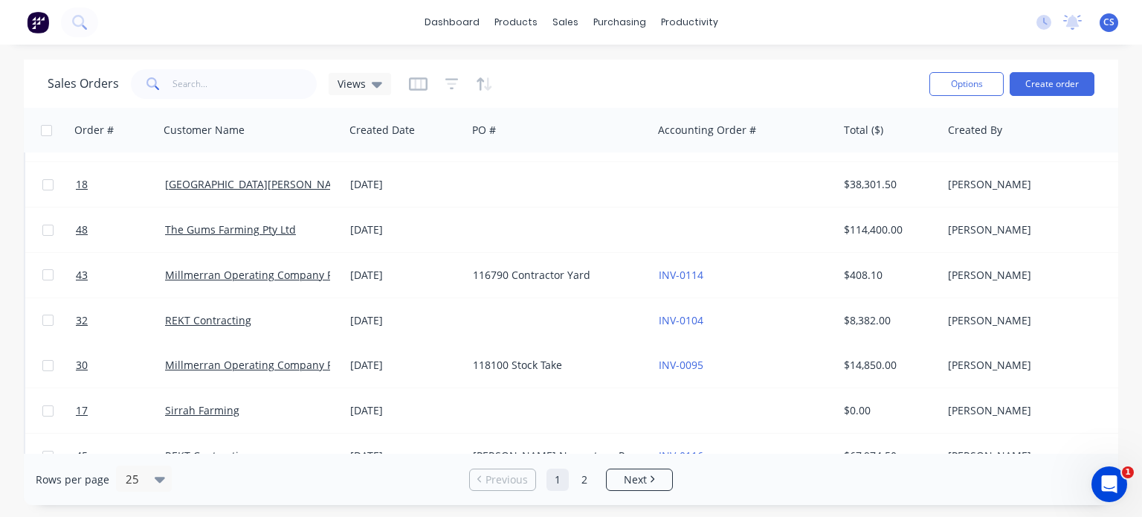
scroll to position [818, 0]
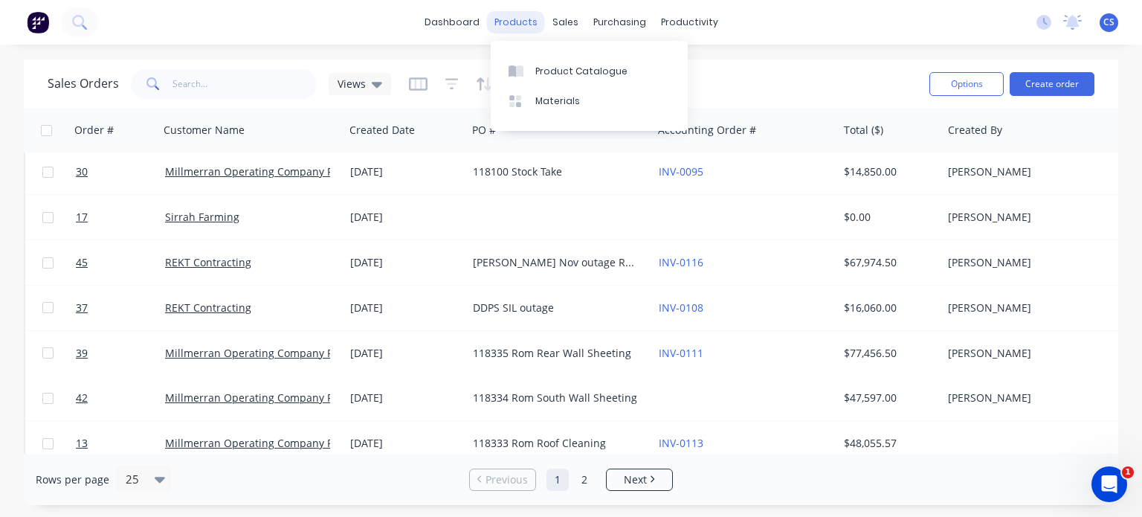
click at [517, 23] on div "products" at bounding box center [516, 22] width 58 height 22
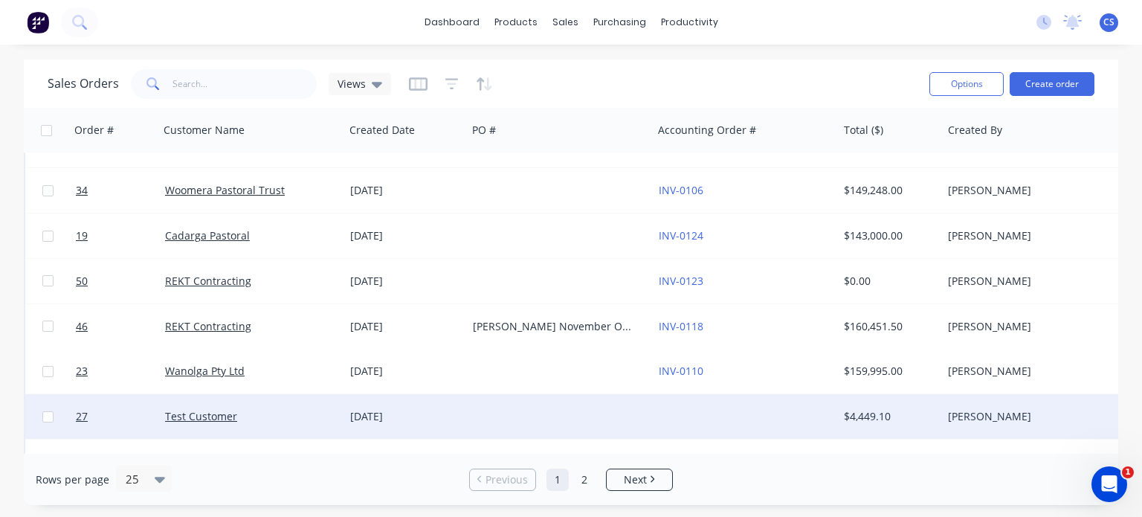
scroll to position [0, 0]
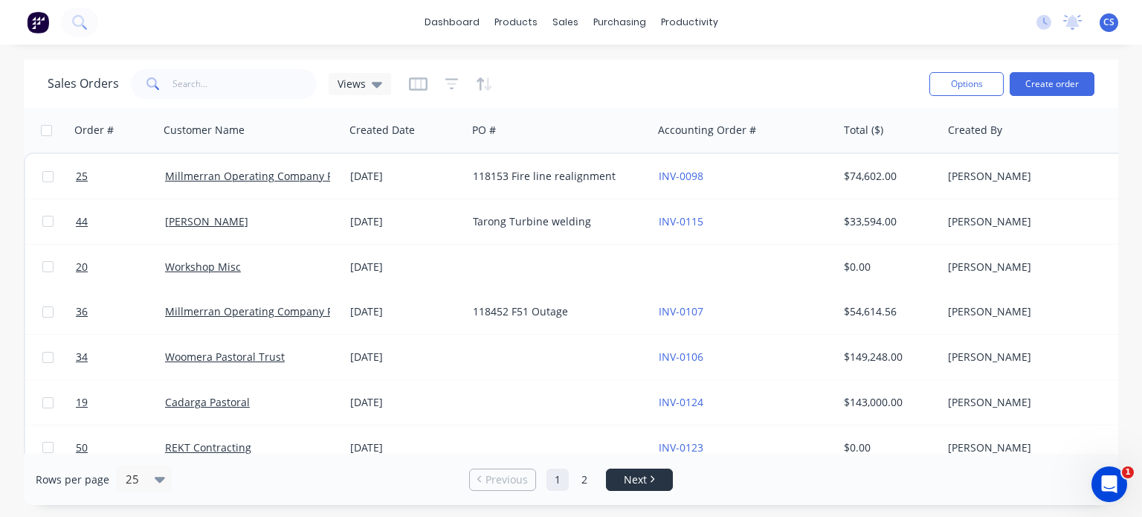
click at [616, 480] on link "Next" at bounding box center [639, 479] width 65 height 15
